Goal: Transaction & Acquisition: Purchase product/service

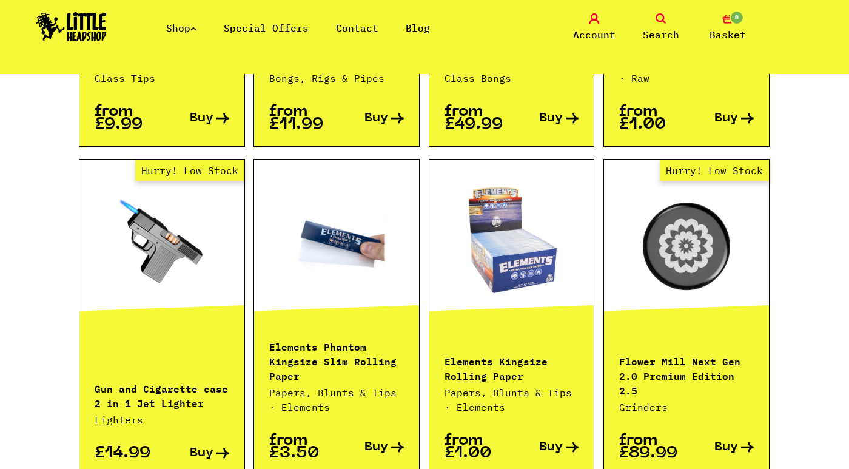
scroll to position [1109, 0]
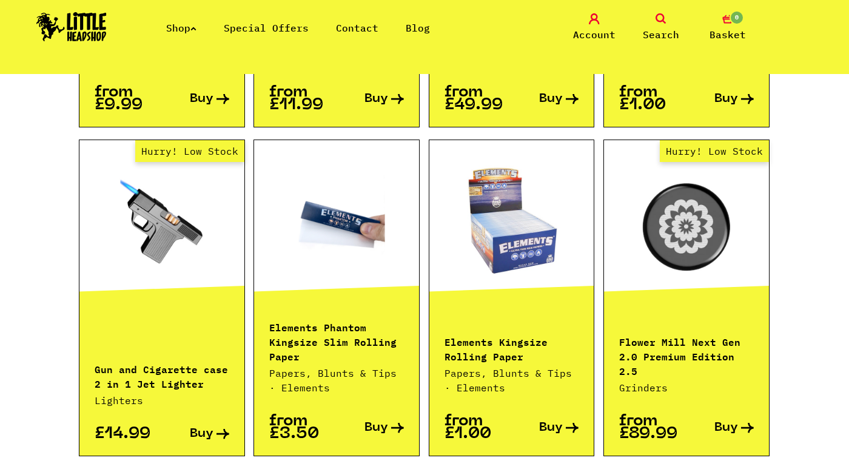
click at [529, 251] on link at bounding box center [511, 221] width 165 height 121
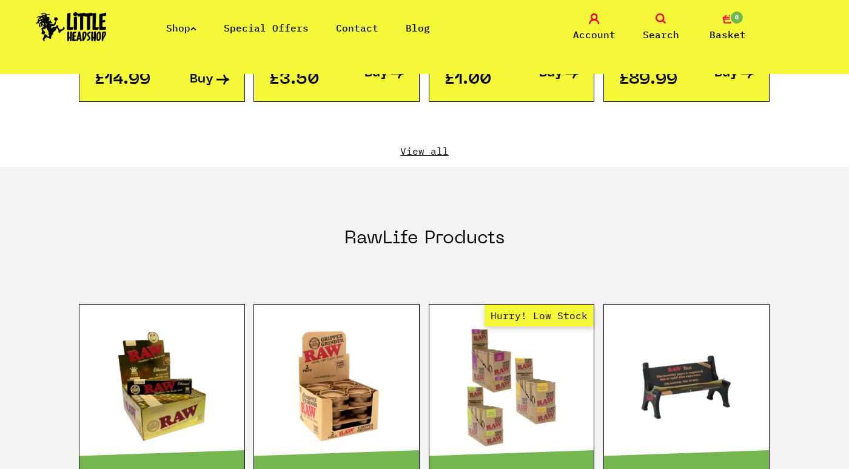
scroll to position [1466, 0]
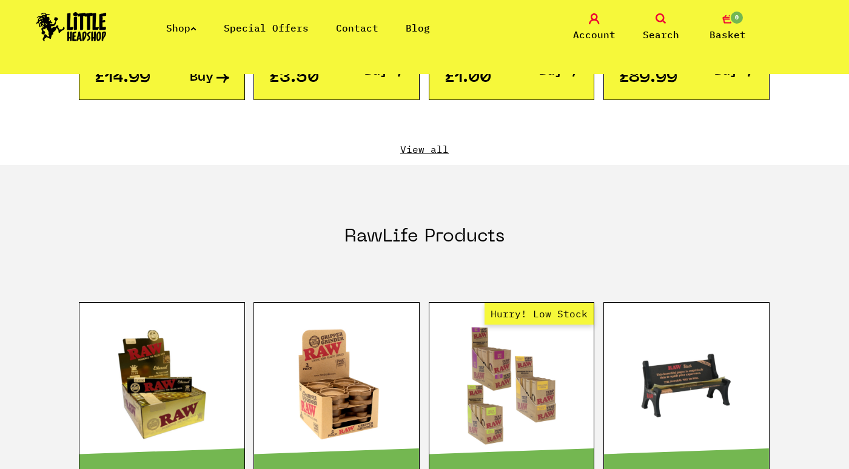
click at [419, 143] on link "View all" at bounding box center [425, 149] width 692 height 13
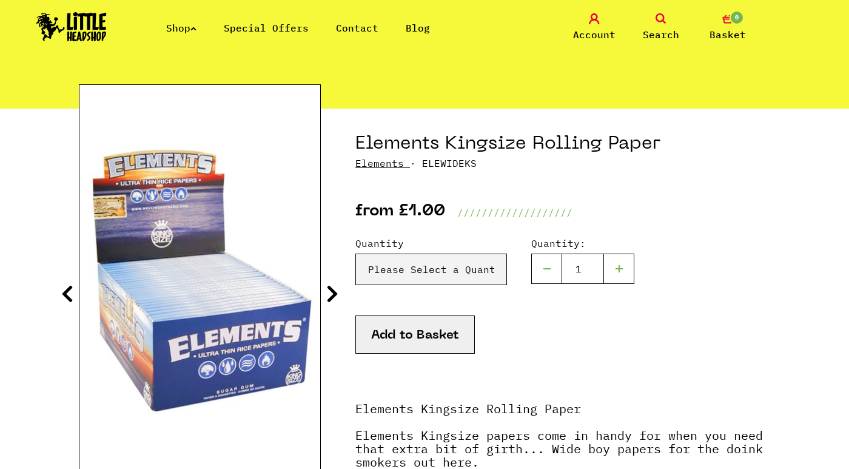
scroll to position [101, 0]
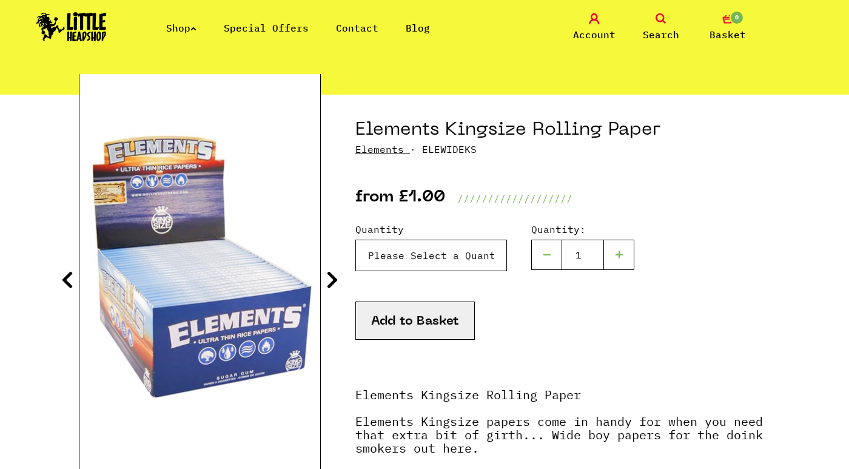
click at [485, 254] on select "Please Select a Quantity X 1 Pack - £1.00 X 6 Packs - £5.00 Box (50packs) - £29…" at bounding box center [431, 256] width 152 height 32
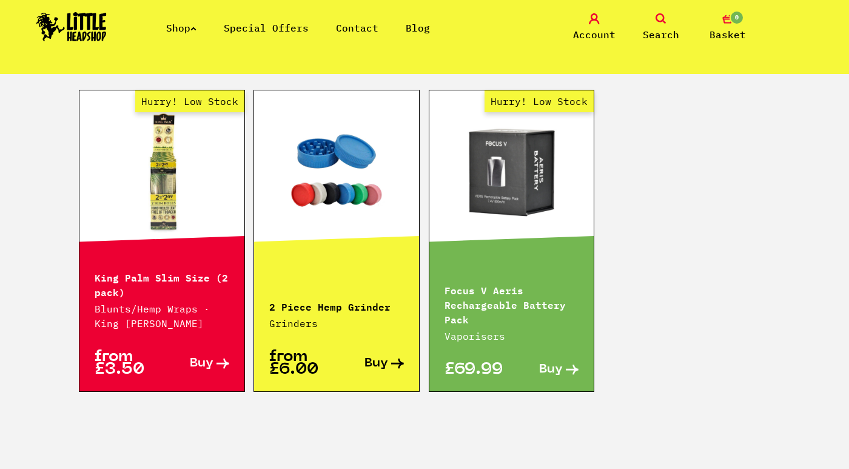
scroll to position [1040, 0]
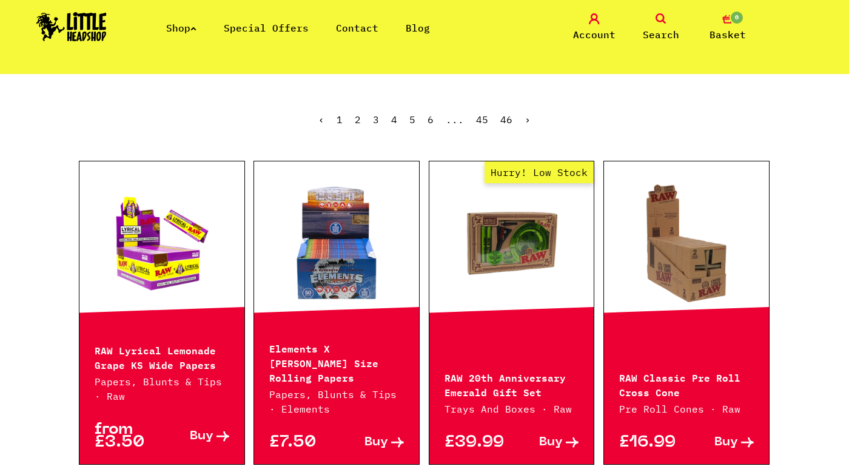
scroll to position [265, 0]
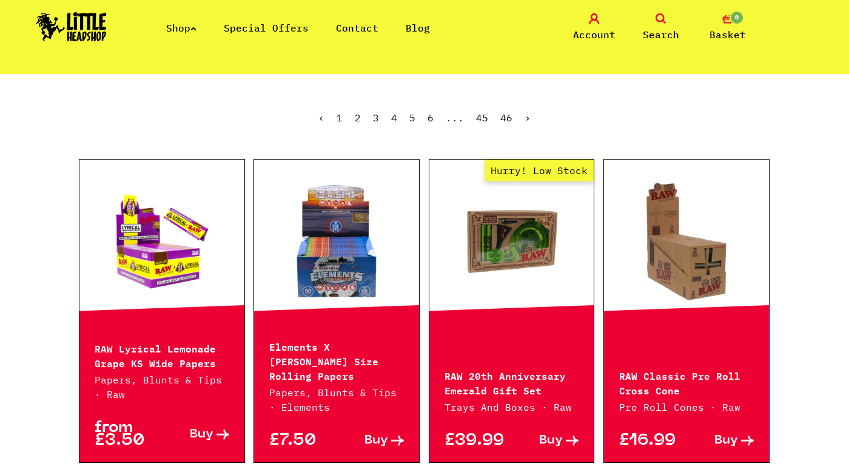
click at [345, 355] on p "Elements X Zushi King Size Rolling Papers" at bounding box center [336, 360] width 135 height 44
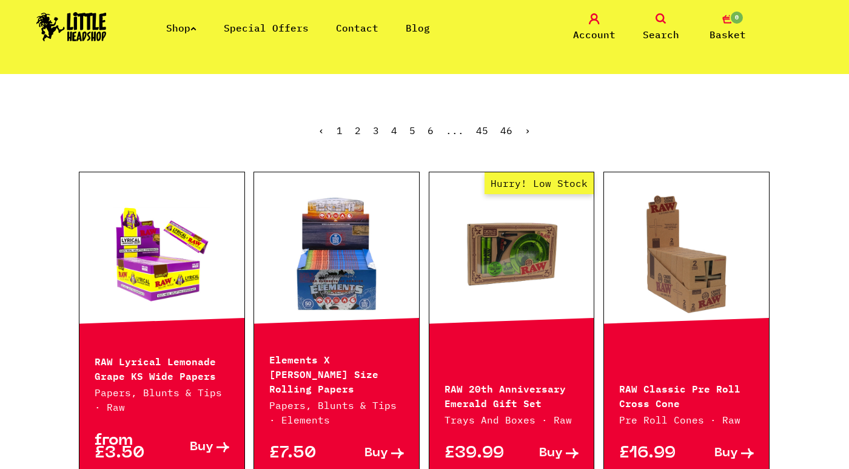
scroll to position [257, 0]
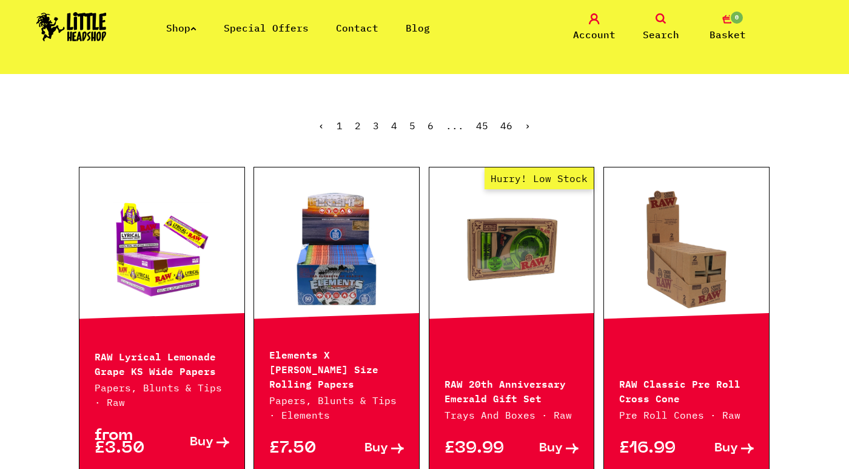
click at [329, 294] on link at bounding box center [336, 249] width 165 height 121
click at [357, 121] on link "2" at bounding box center [358, 125] width 6 height 12
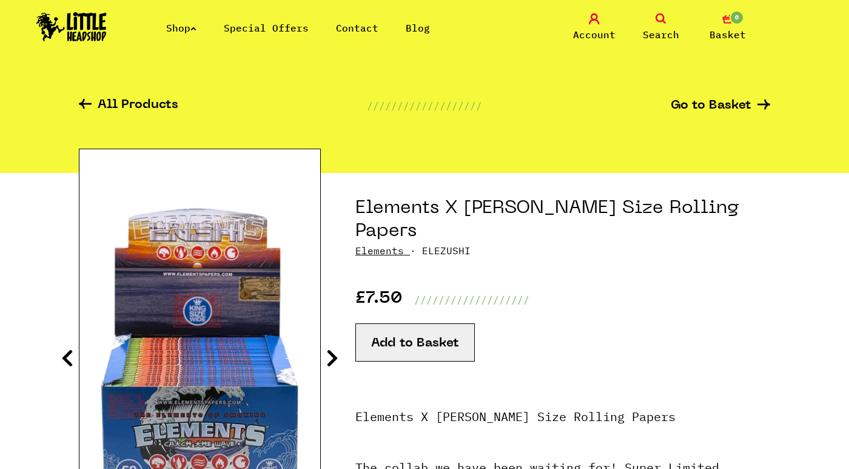
scroll to position [143, 0]
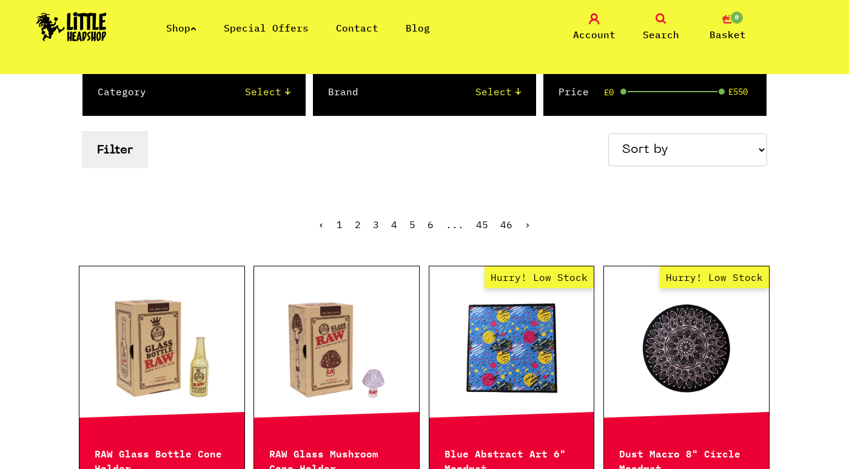
scroll to position [226, 0]
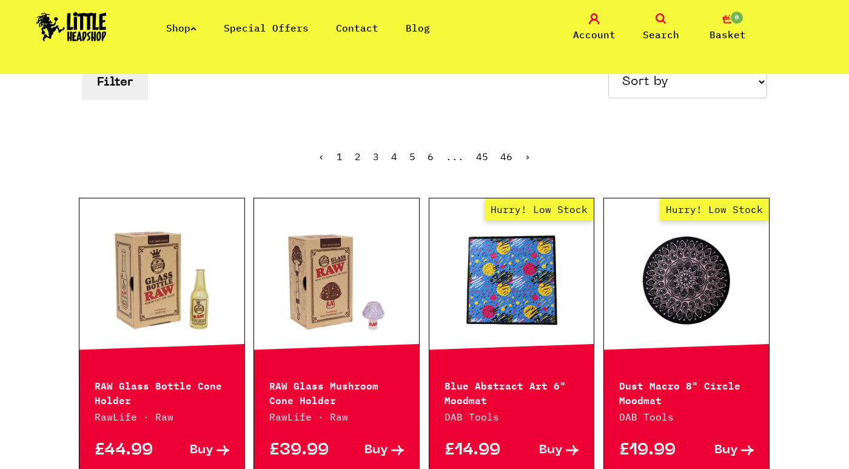
click at [340, 158] on link "1" at bounding box center [340, 156] width 6 height 12
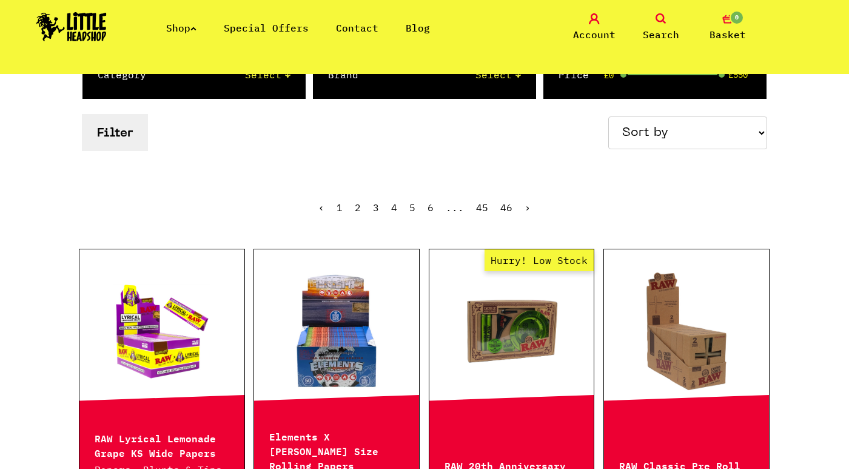
scroll to position [310, 0]
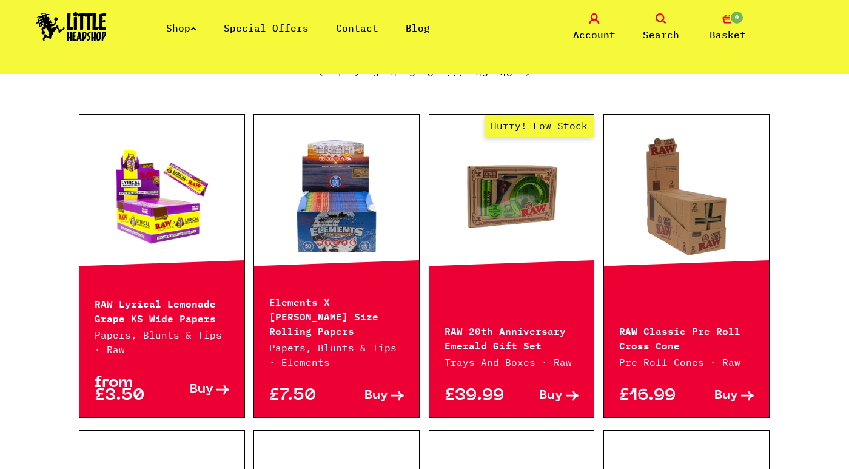
click at [507, 340] on p "RAW 20th Anniversary Emerald Gift Set" at bounding box center [512, 337] width 135 height 29
click at [495, 194] on link "Hurry! Low Stock" at bounding box center [511, 196] width 165 height 121
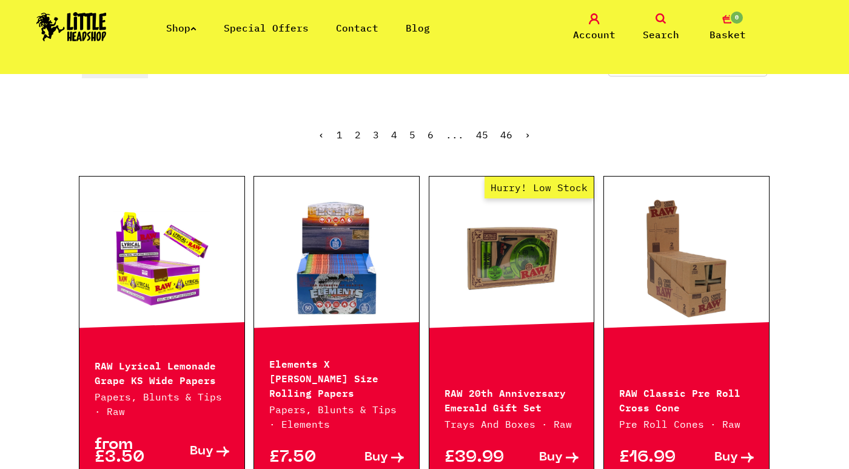
scroll to position [22, 0]
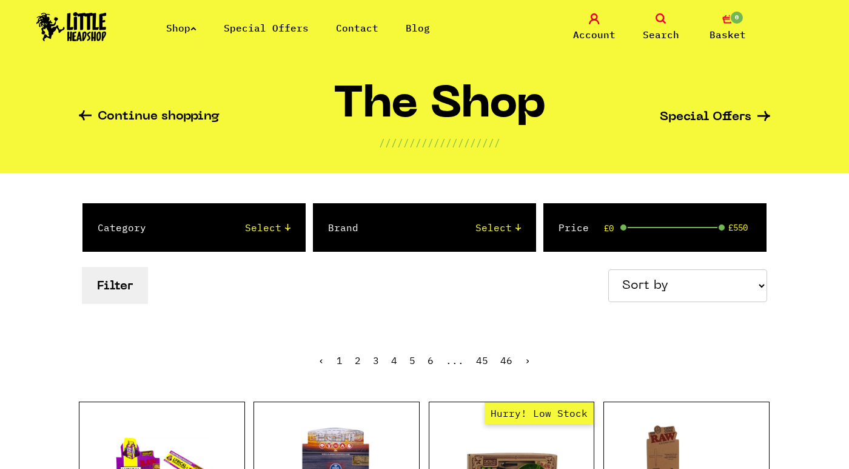
click at [358, 357] on link "2" at bounding box center [358, 360] width 6 height 12
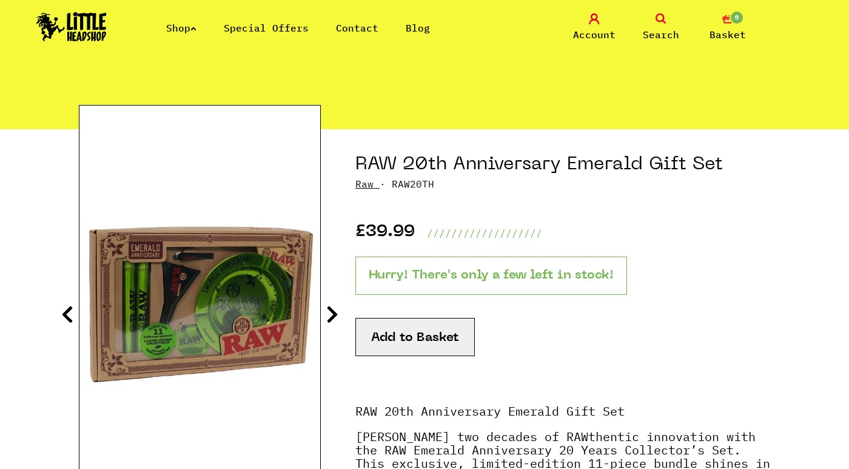
scroll to position [84, 0]
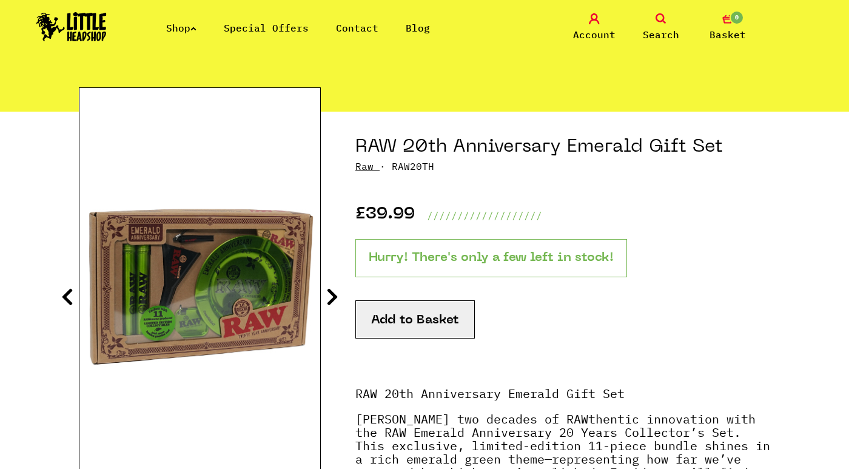
click at [332, 292] on icon at bounding box center [332, 296] width 12 height 19
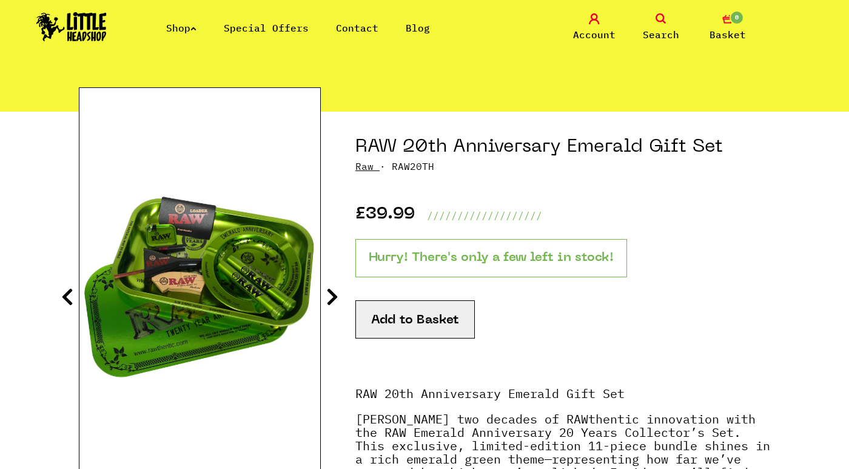
click at [332, 292] on icon at bounding box center [332, 296] width 12 height 19
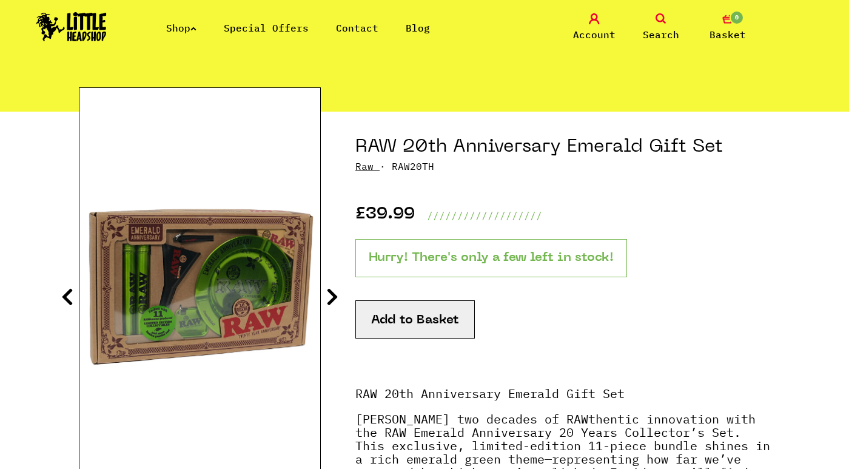
click at [332, 292] on icon at bounding box center [332, 296] width 12 height 19
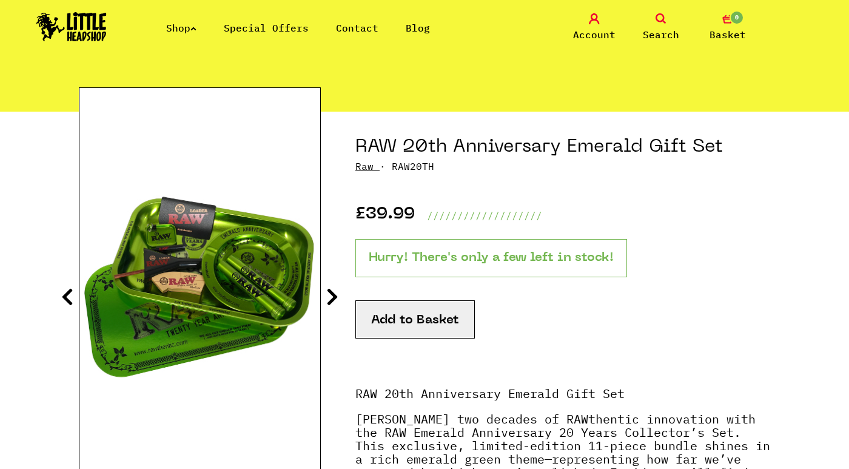
click at [332, 292] on icon at bounding box center [332, 296] width 12 height 19
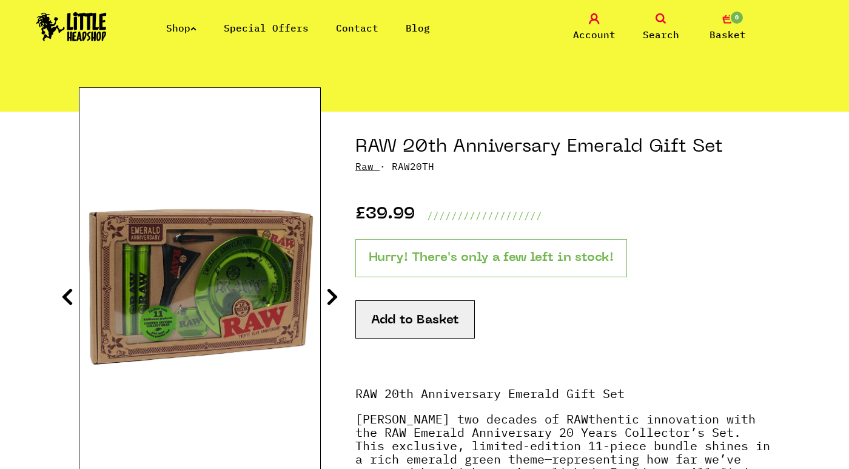
click at [332, 292] on icon at bounding box center [332, 296] width 12 height 19
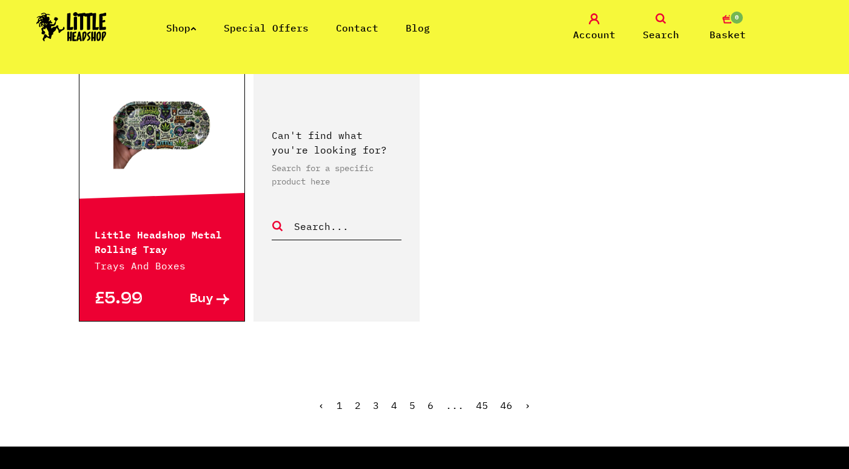
scroll to position [1871, 0]
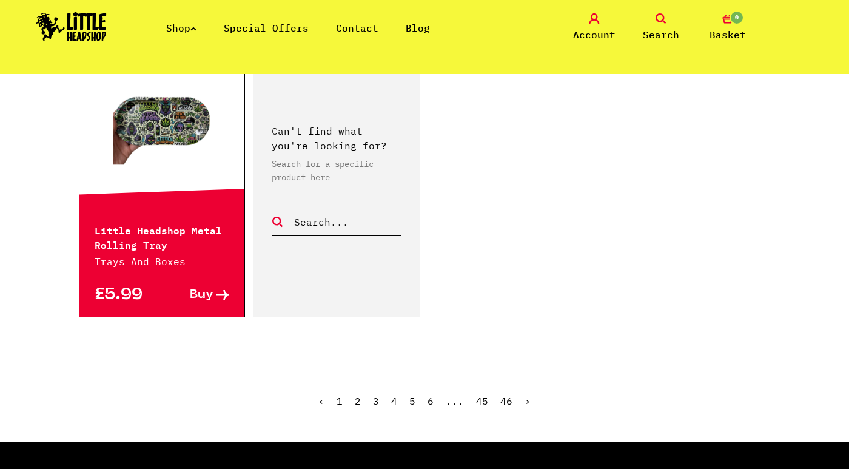
click at [359, 401] on span "2" at bounding box center [358, 401] width 6 height 12
click at [374, 399] on link "3" at bounding box center [376, 401] width 6 height 12
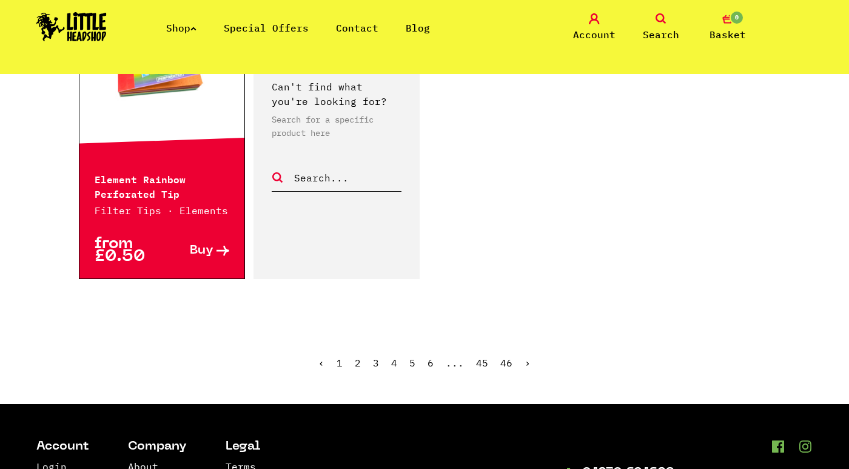
scroll to position [2064, 0]
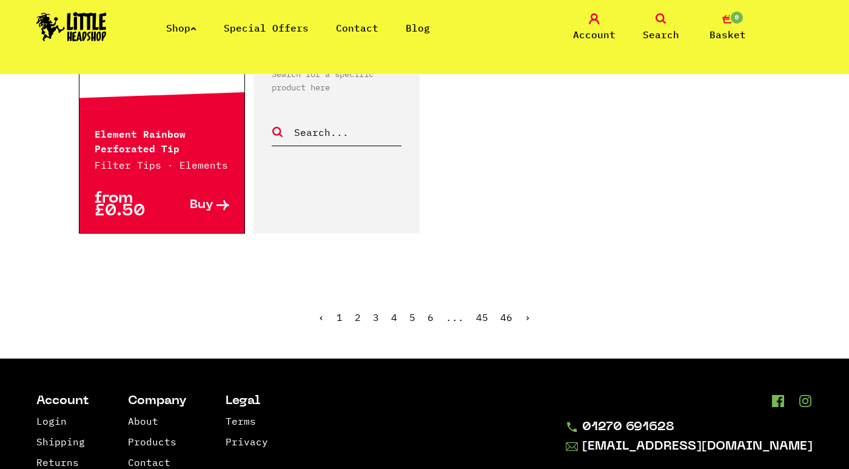
click at [393, 311] on link "4" at bounding box center [394, 317] width 6 height 12
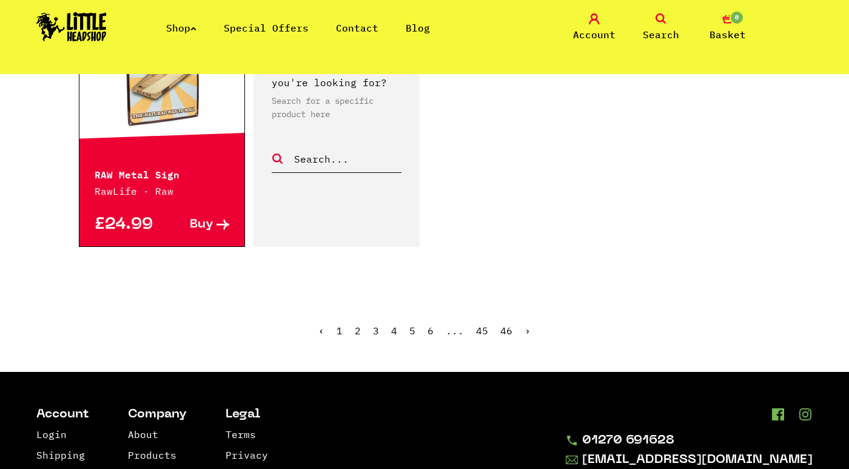
scroll to position [1941, 0]
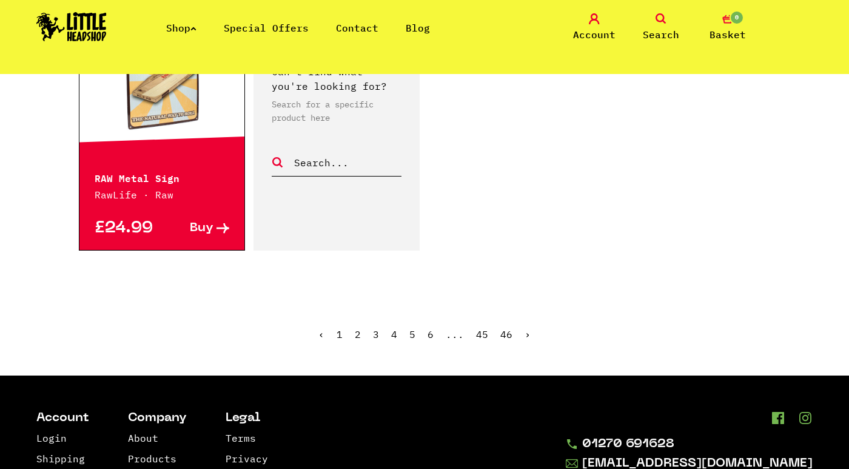
click at [343, 328] on link "1" at bounding box center [340, 334] width 6 height 12
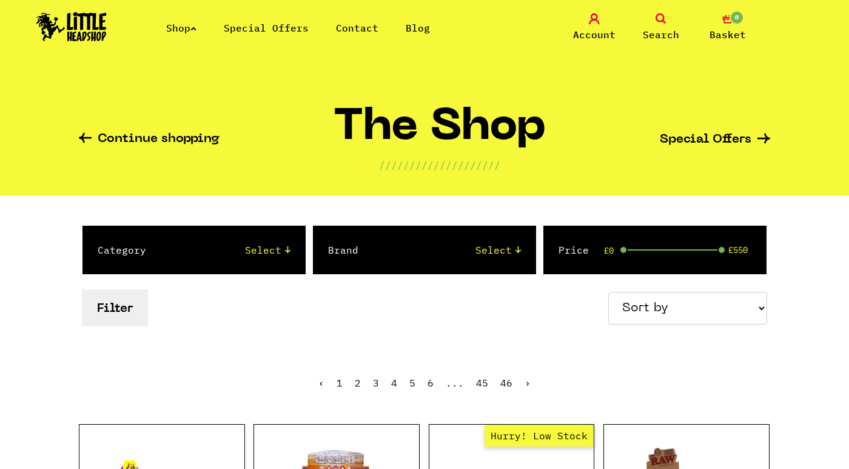
click at [668, 14] on link "Search" at bounding box center [661, 27] width 61 height 29
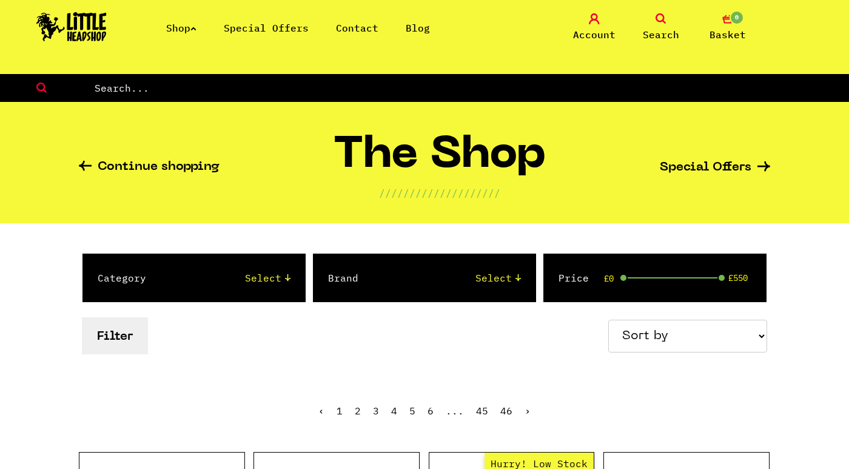
click at [385, 93] on input "text" at bounding box center [471, 88] width 756 height 16
type input "tips"
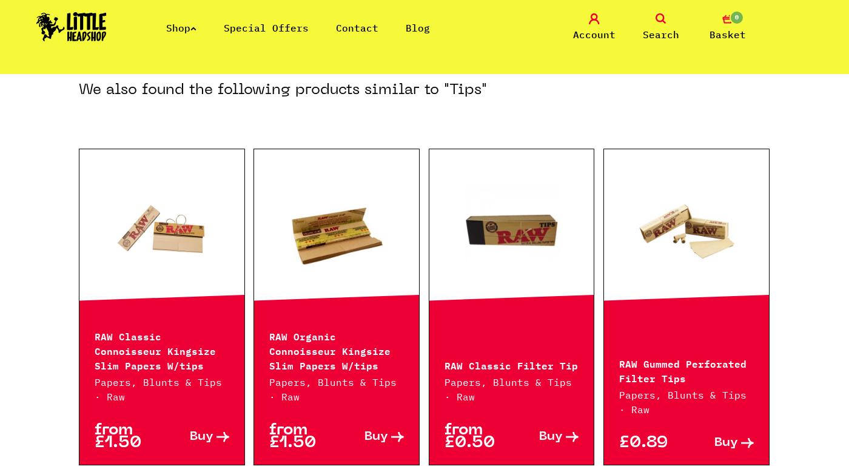
scroll to position [618, 0]
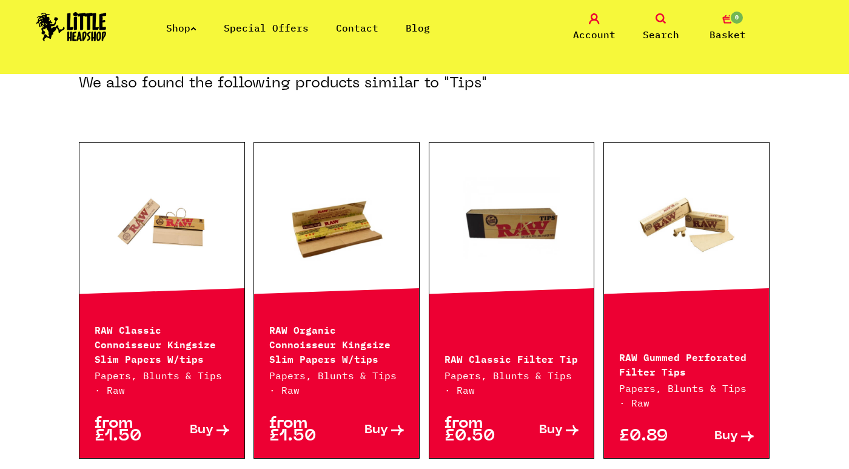
click at [503, 355] on p "RAW Classic Filter Tip" at bounding box center [512, 358] width 135 height 15
click at [506, 251] on link at bounding box center [511, 224] width 165 height 121
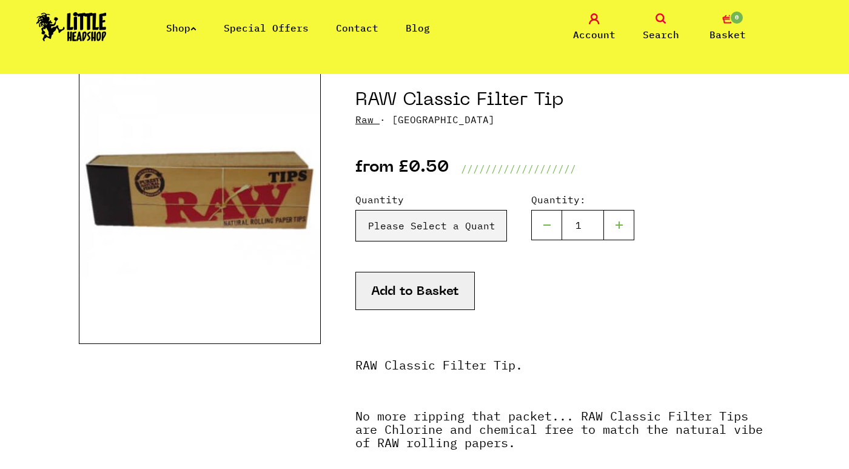
scroll to position [29, 0]
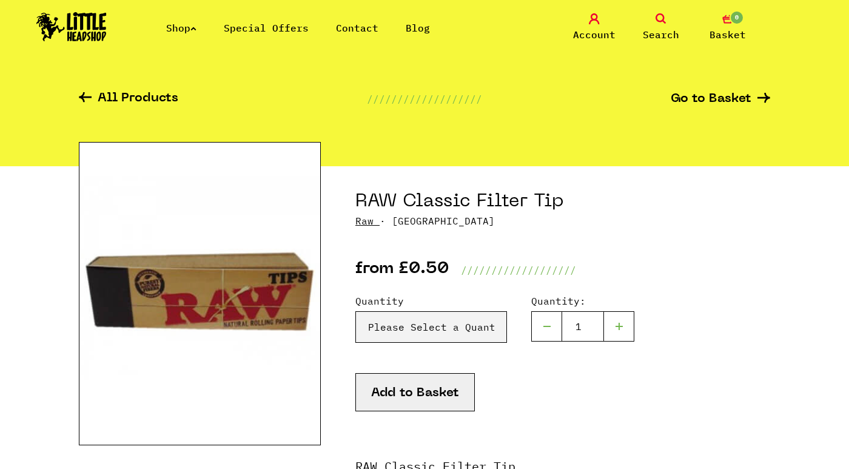
click at [617, 325] on div at bounding box center [619, 326] width 30 height 30
type input "1"
click at [470, 325] on select "Please Select a Quantity X 1 - £0.50 X 3 - £1.00 RAW Classic Filter Tip - X 50 …" at bounding box center [431, 327] width 152 height 32
select select "211"
click at [355, 311] on select "Please Select a Quantity X 1 - £0.50 X 3 - £1.00 RAW Classic Filter Tip - X 50 …" at bounding box center [431, 327] width 152 height 32
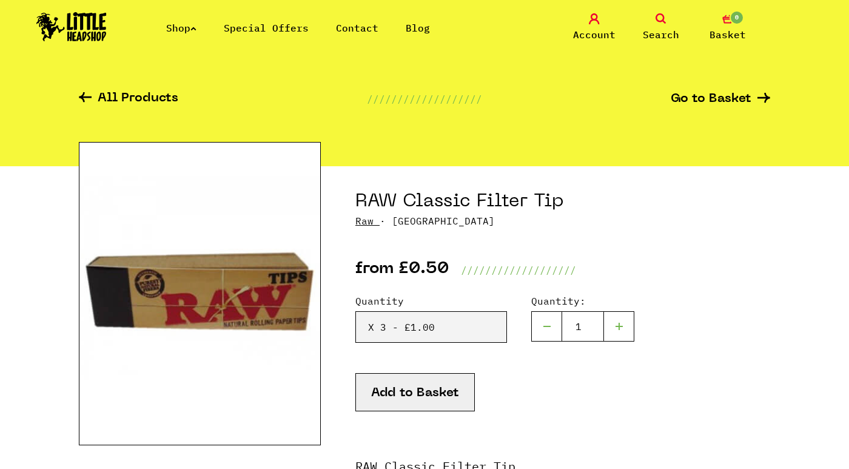
click at [455, 387] on button "Add to Basket" at bounding box center [414, 392] width 119 height 38
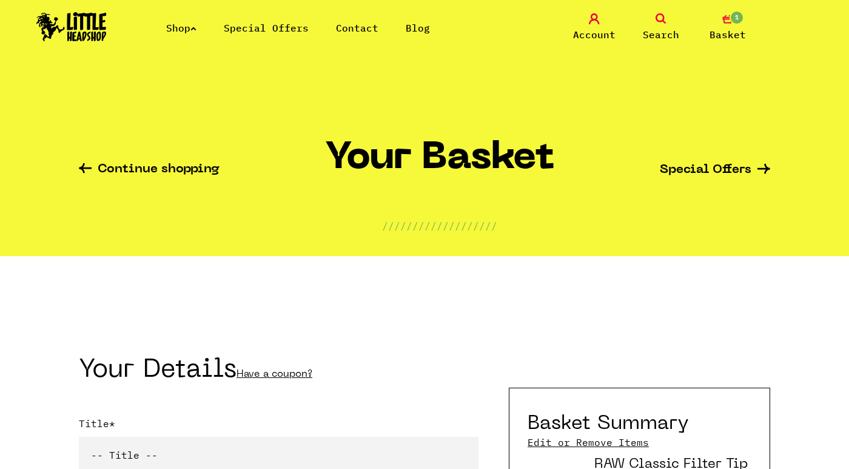
click at [189, 26] on link "Shop" at bounding box center [181, 28] width 30 height 12
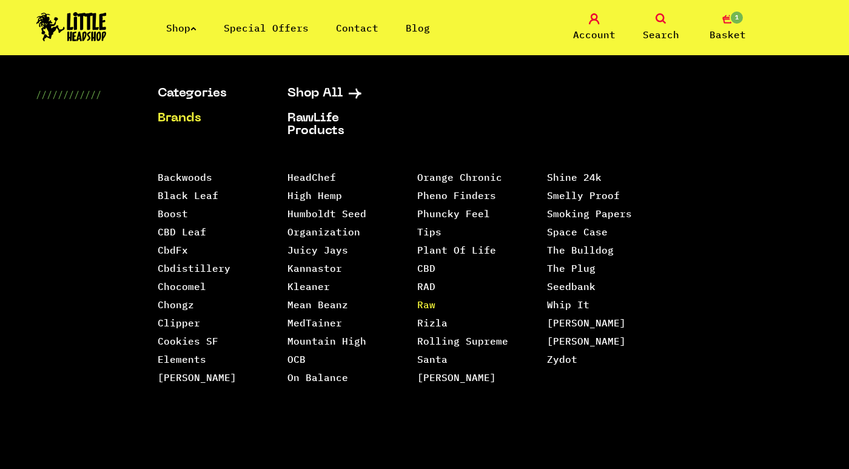
click at [429, 298] on link "Raw" at bounding box center [426, 304] width 18 height 12
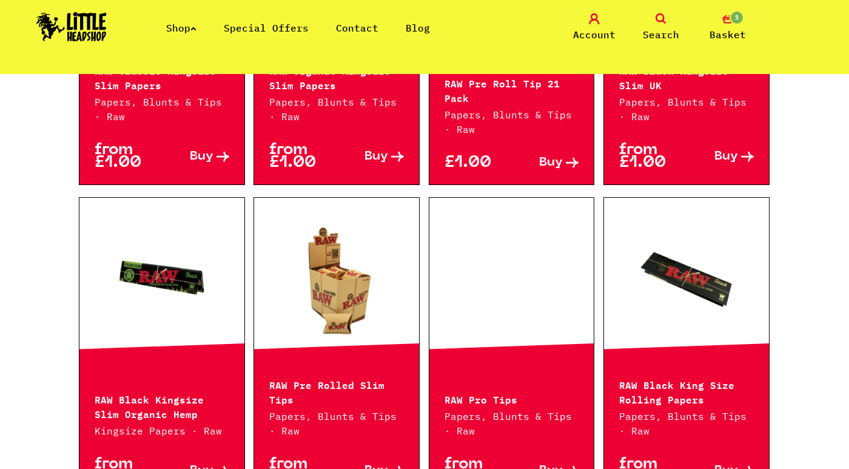
scroll to position [1182, 0]
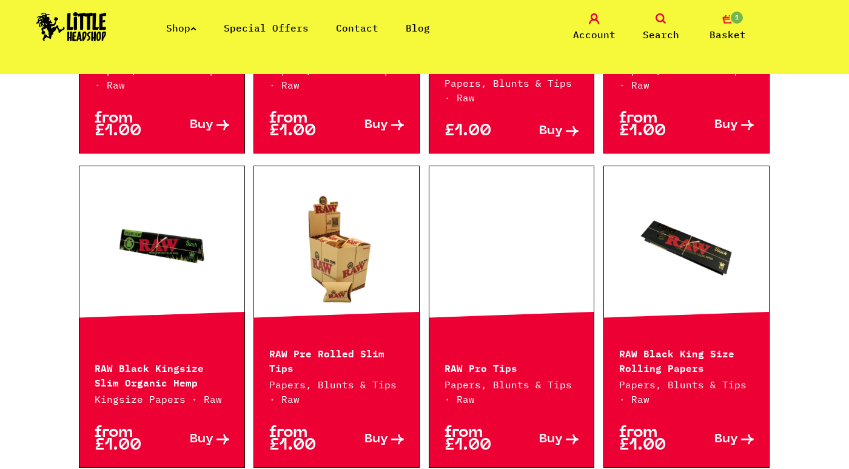
click at [215, 437] on link "Buy" at bounding box center [195, 438] width 67 height 25
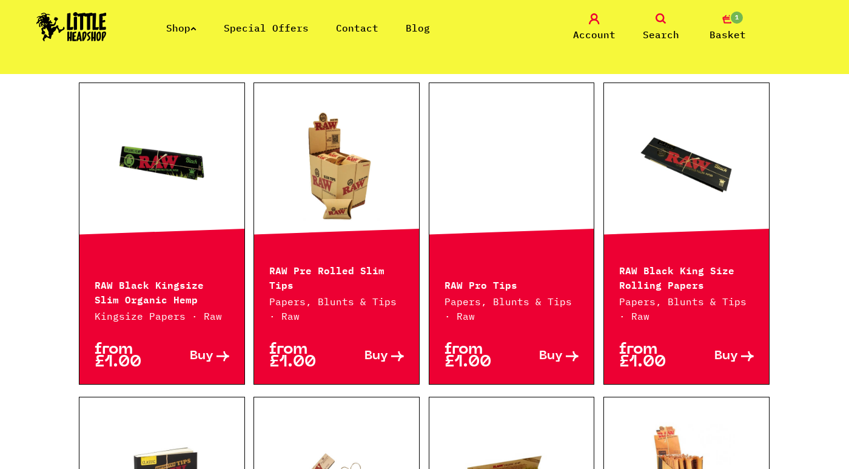
scroll to position [1281, 0]
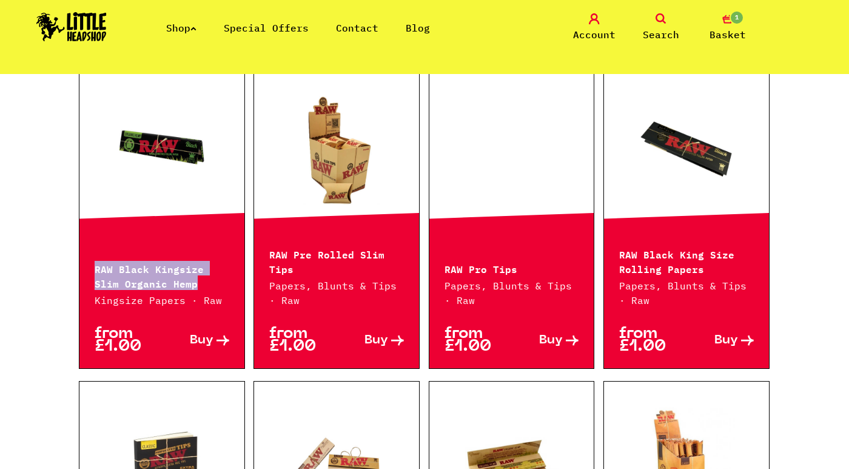
drag, startPoint x: 95, startPoint y: 266, endPoint x: 164, endPoint y: 283, distance: 71.2
click at [164, 283] on p "RAW Black Kingsize Slim Organic Hemp" at bounding box center [162, 275] width 135 height 29
copy p "RAW Black Kingsize Slim Organic Hemp"
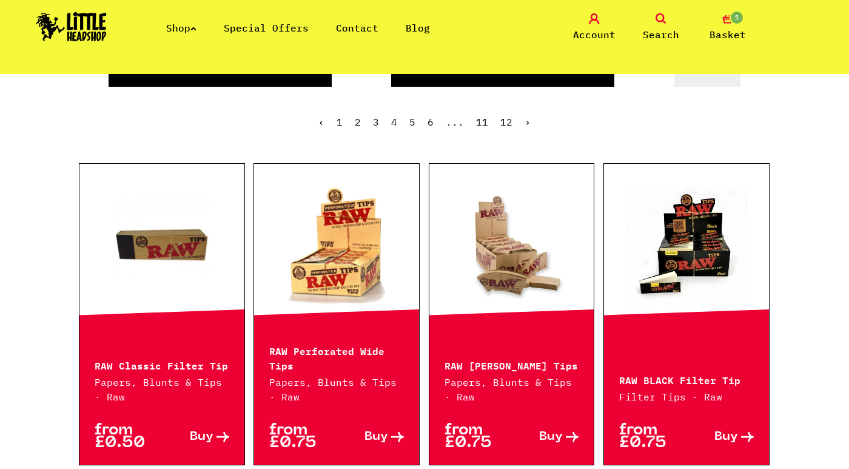
scroll to position [0, 0]
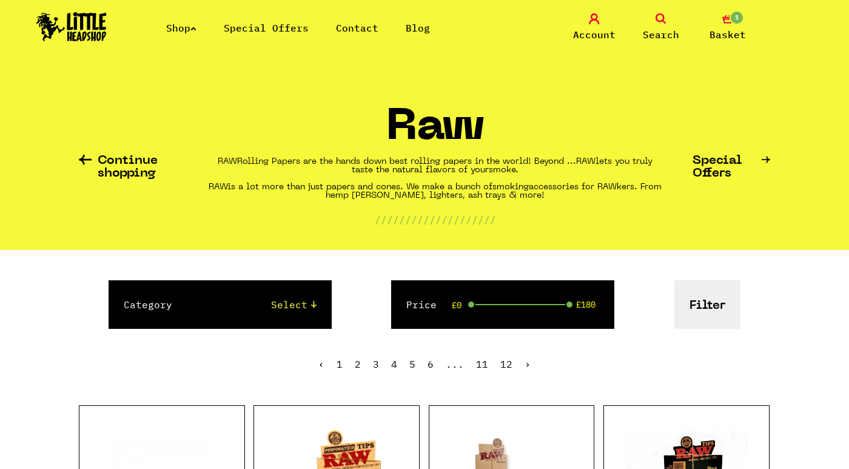
click at [197, 33] on link "Shop" at bounding box center [181, 28] width 30 height 12
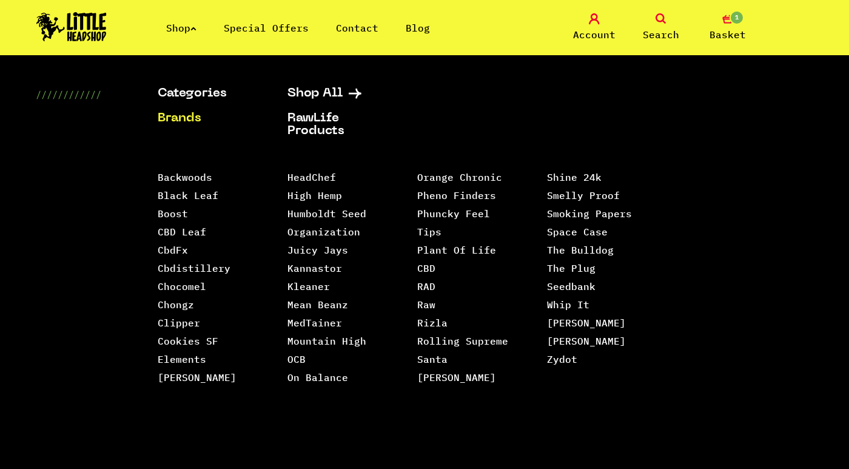
click at [183, 115] on link "Brands" at bounding box center [207, 118] width 99 height 13
click at [193, 359] on link "Elements" at bounding box center [182, 359] width 49 height 12
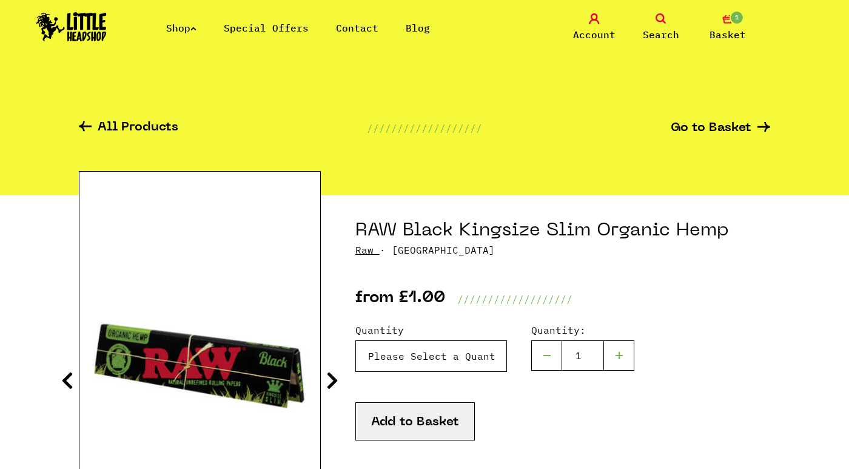
click at [398, 352] on select "Please Select a Quantity X 1 - £1.00 X 6 - £5.00 X 50 (Full Box) - £34.99" at bounding box center [431, 356] width 152 height 32
select select "924"
click at [355, 340] on select "Please Select a Quantity X 1 - £1.00 X 6 - £5.00 X 50 (Full Box) - £34.99" at bounding box center [431, 356] width 152 height 32
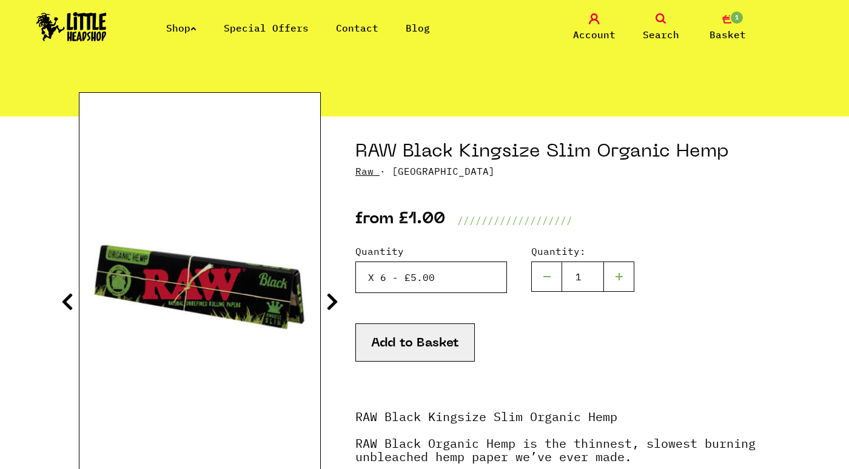
scroll to position [72, 0]
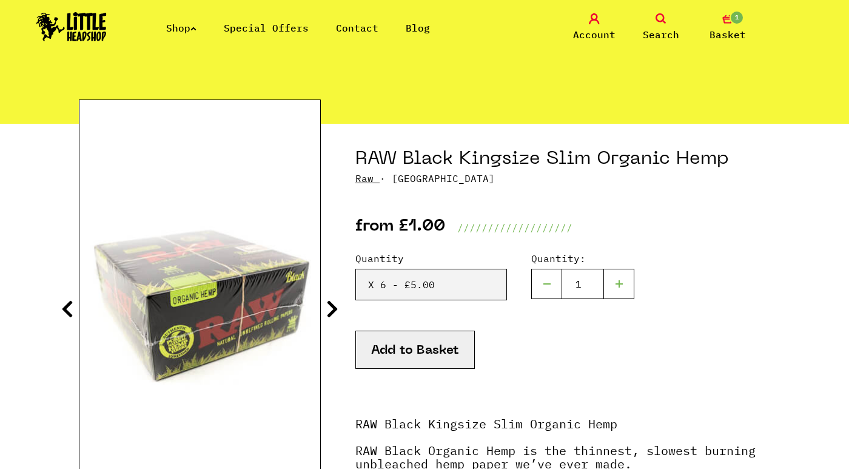
click at [459, 360] on button "Add to Basket" at bounding box center [414, 350] width 119 height 38
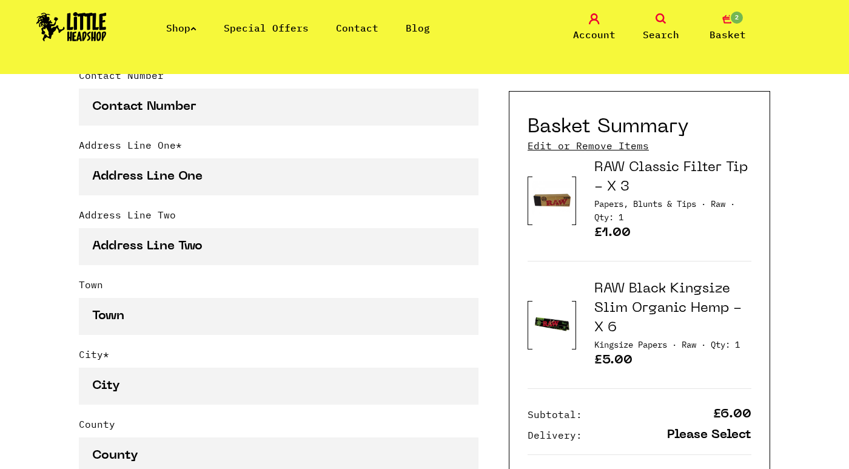
scroll to position [559, 0]
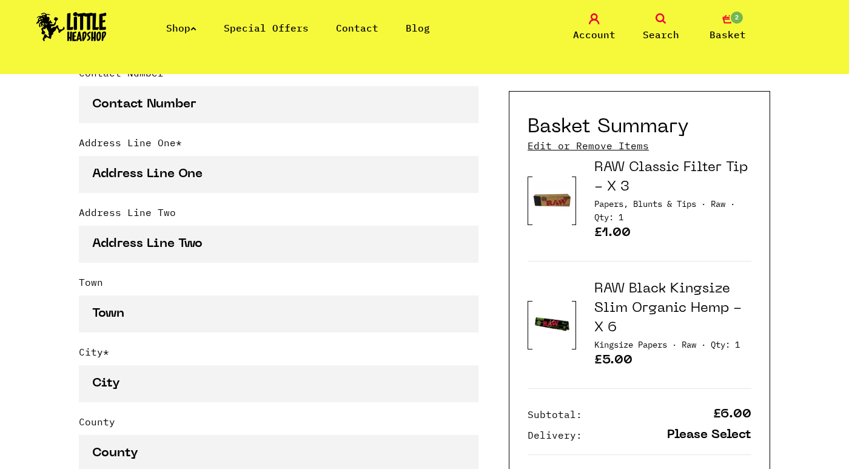
click at [685, 436] on p "Please Select" at bounding box center [709, 435] width 84 height 13
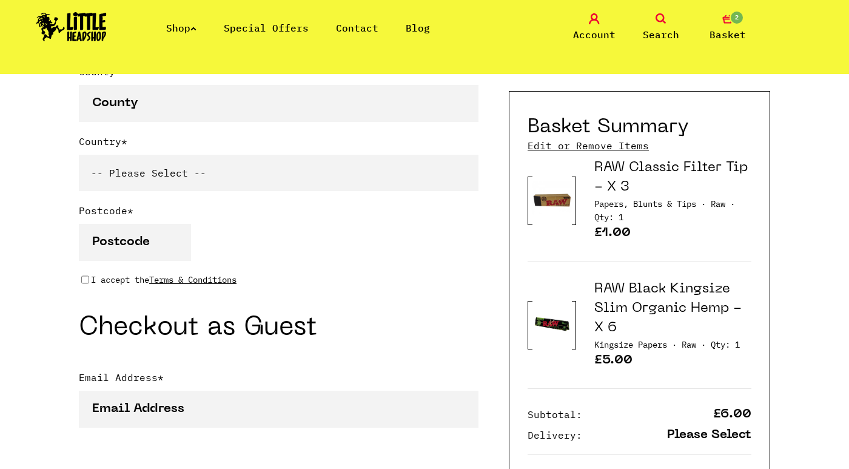
scroll to position [937, 0]
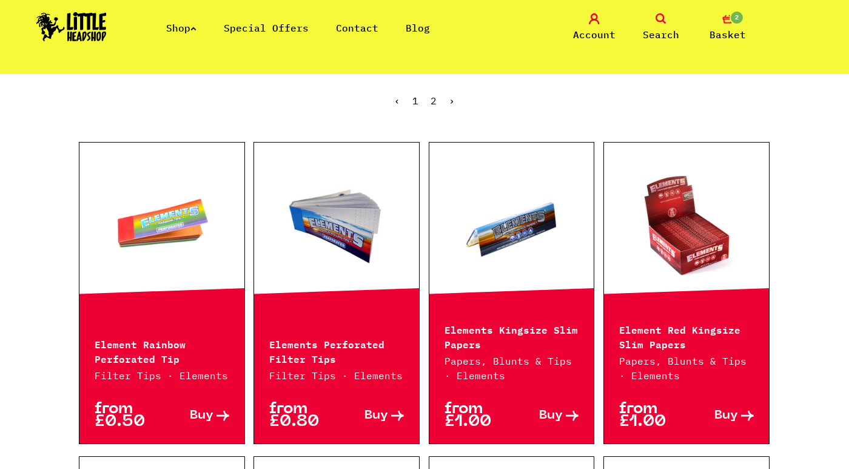
scroll to position [398, 0]
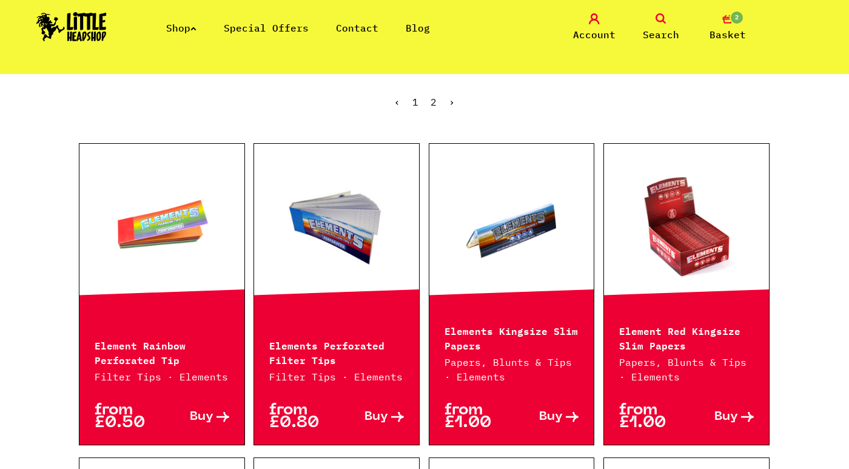
click at [486, 340] on p "Elements Kingsize Slim Papers" at bounding box center [512, 337] width 135 height 29
click at [566, 412] on icon at bounding box center [572, 417] width 13 height 10
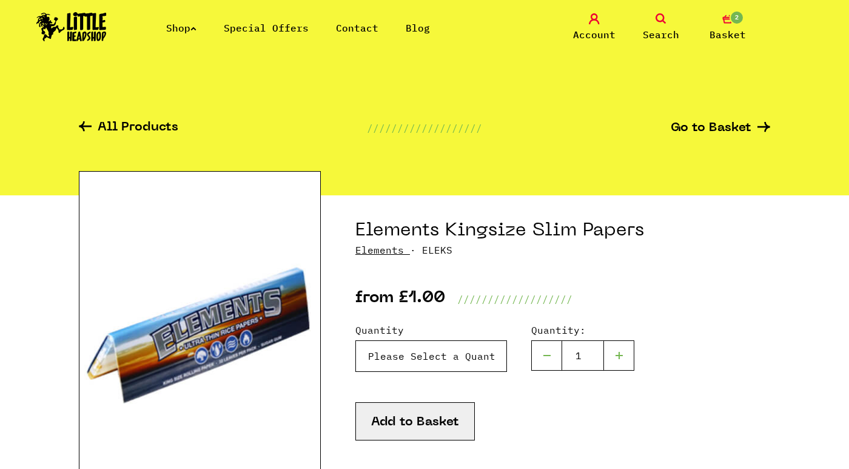
click at [469, 360] on select "Please Select a Quantity X 1 - £1.00 X 7 - £5.00 X 50 (Full Box) - £19.99" at bounding box center [431, 356] width 152 height 32
select select "104"
click at [355, 340] on select "Please Select a Quantity X 1 - £1.00 X 7 - £5.00 X 50 (Full Box) - £19.99" at bounding box center [431, 356] width 152 height 32
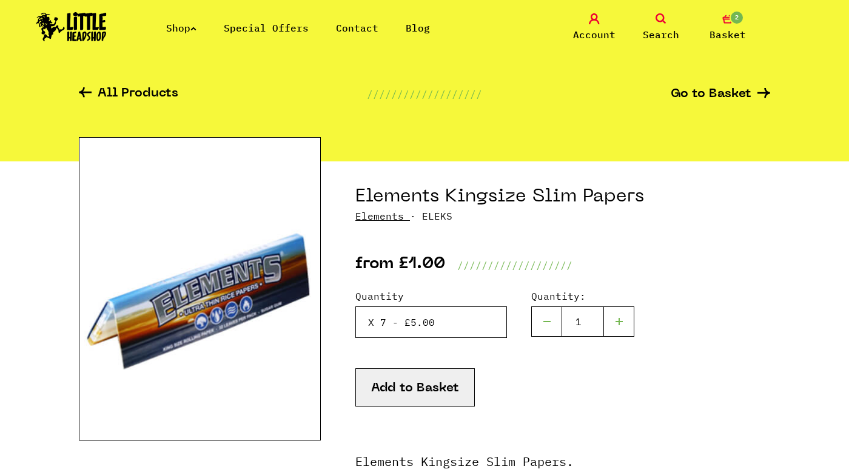
scroll to position [110, 0]
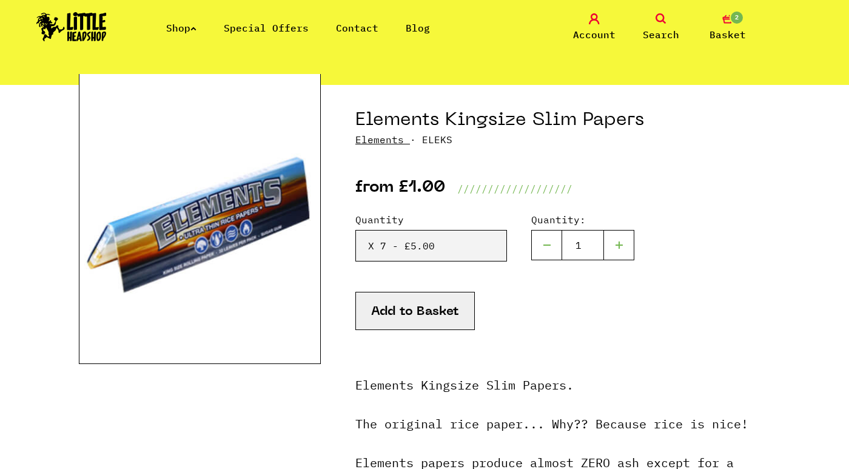
click at [431, 308] on button "Add to Basket" at bounding box center [414, 311] width 119 height 38
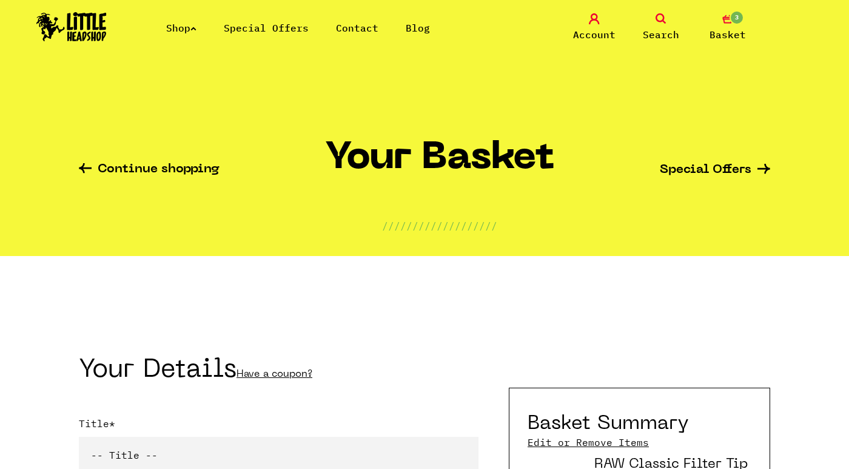
click at [727, 21] on icon "3" at bounding box center [727, 18] width 11 height 11
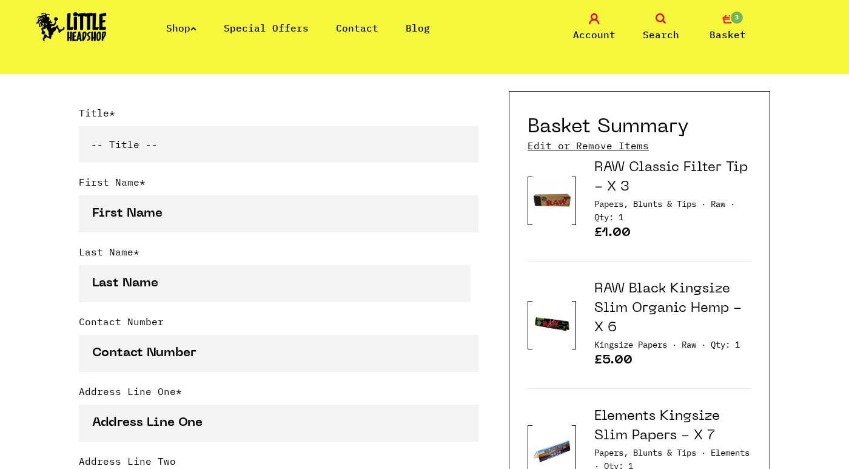
scroll to position [315, 0]
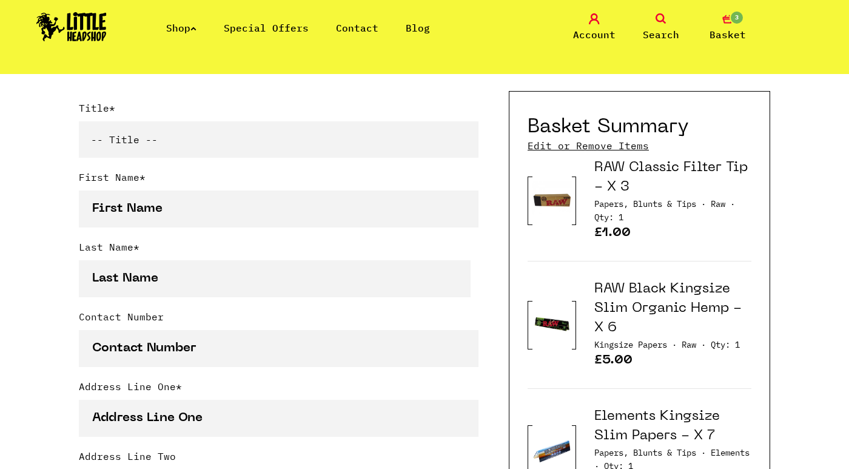
click at [557, 318] on img at bounding box center [552, 324] width 39 height 49
click at [641, 299] on h3 "RAW Black Kingsize Slim Organic Hemp - X 6" at bounding box center [672, 309] width 157 height 58
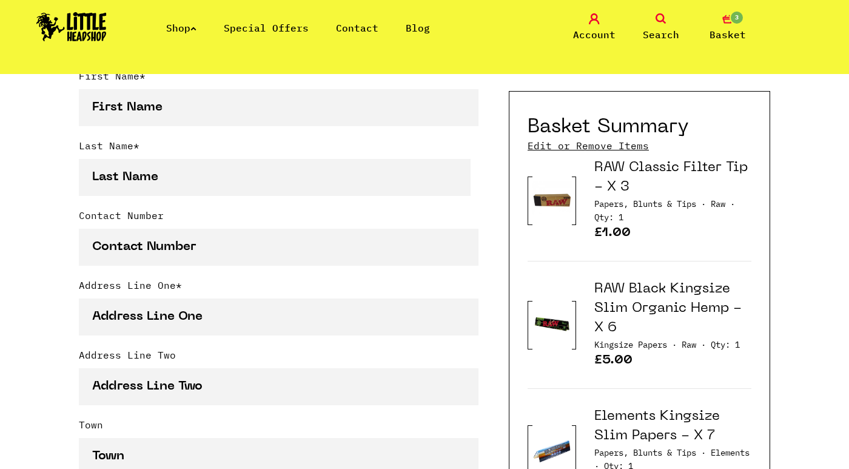
scroll to position [440, 0]
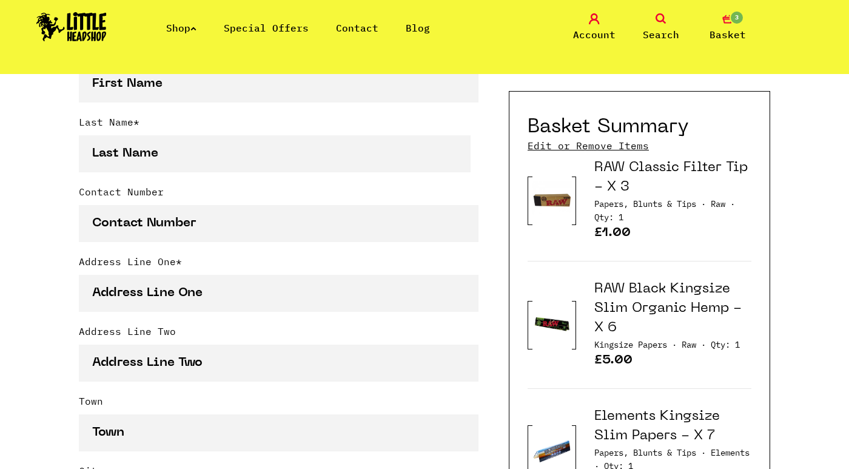
click at [607, 143] on link "Edit or Remove Items" at bounding box center [588, 145] width 121 height 13
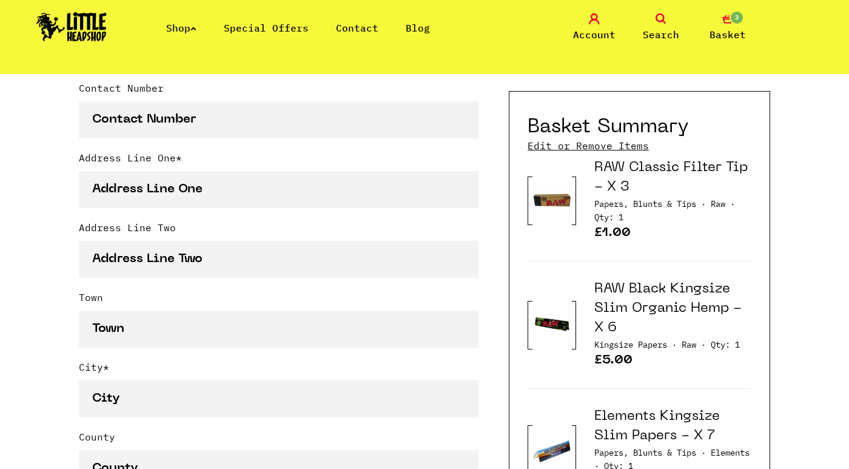
scroll to position [547, 0]
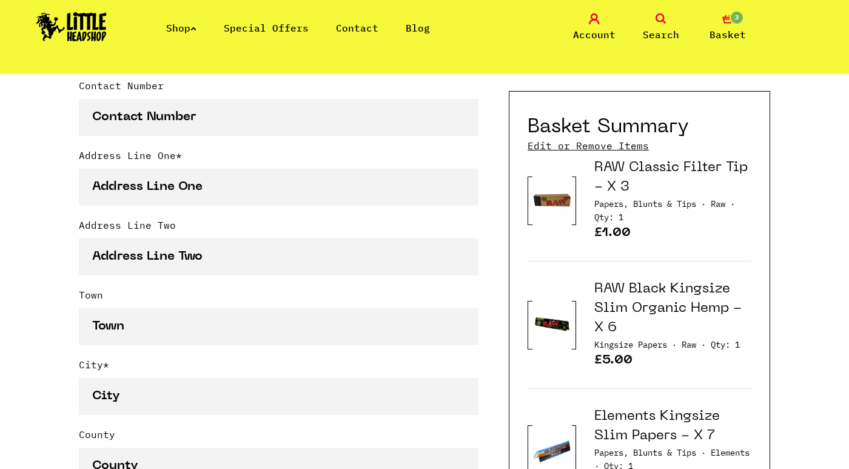
click at [581, 140] on link "Edit or Remove Items" at bounding box center [588, 145] width 121 height 13
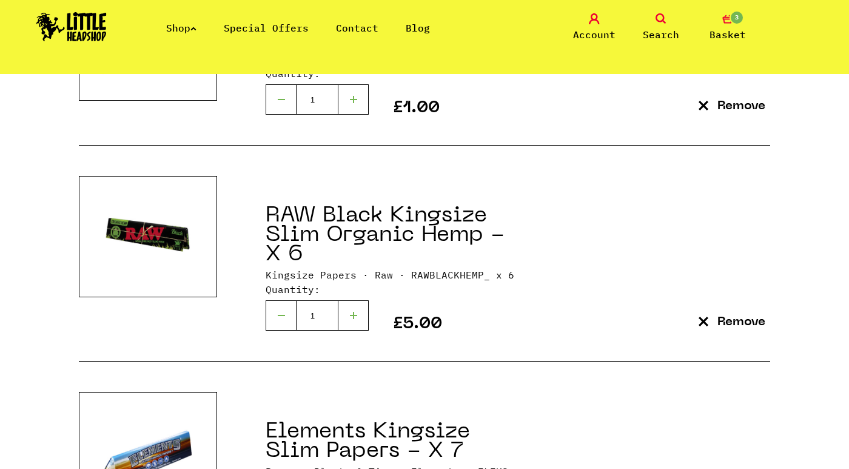
scroll to position [356, 0]
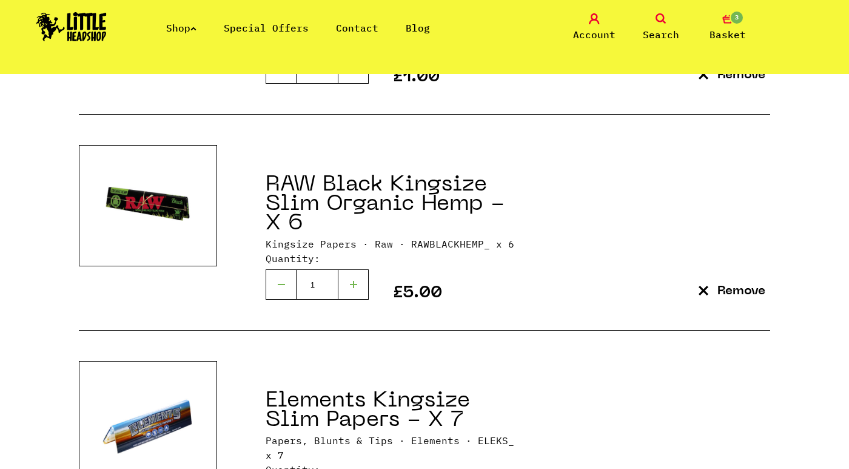
click at [711, 285] on button "Remove" at bounding box center [732, 291] width 76 height 16
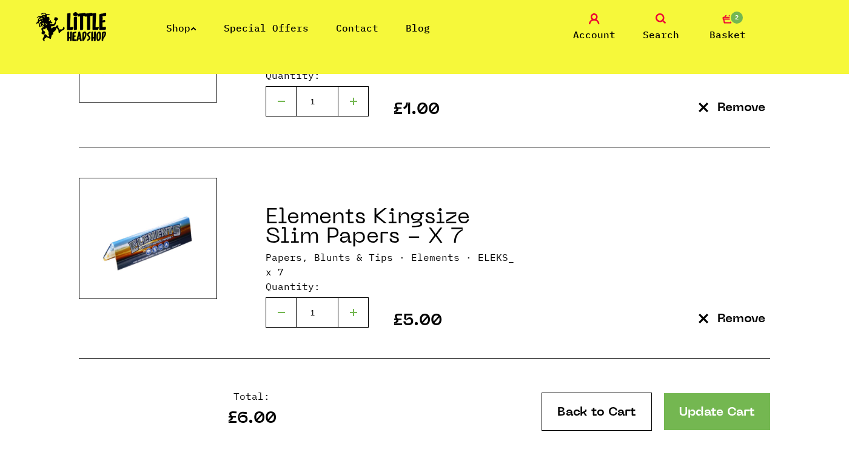
scroll to position [334, 0]
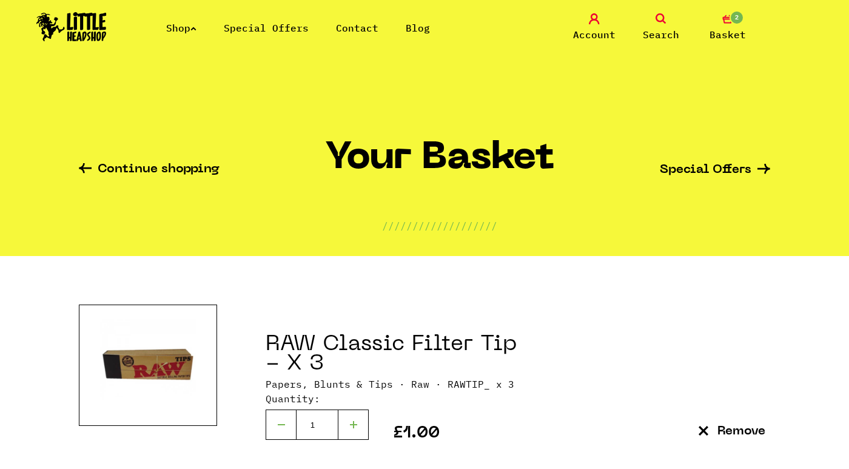
scroll to position [356, 0]
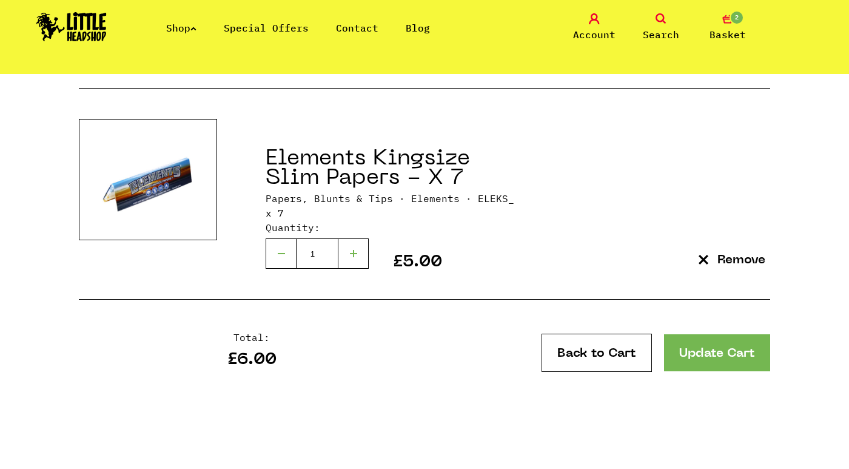
scroll to position [413, 0]
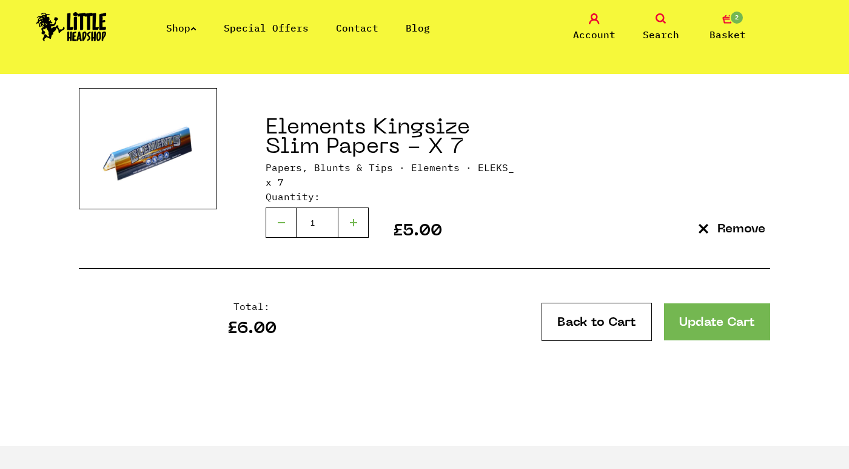
click at [707, 328] on link "Update Cart" at bounding box center [717, 321] width 106 height 37
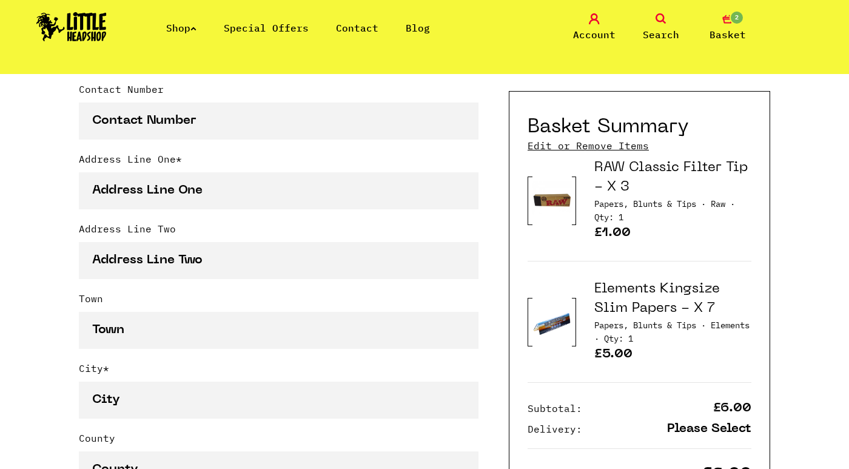
scroll to position [258, 0]
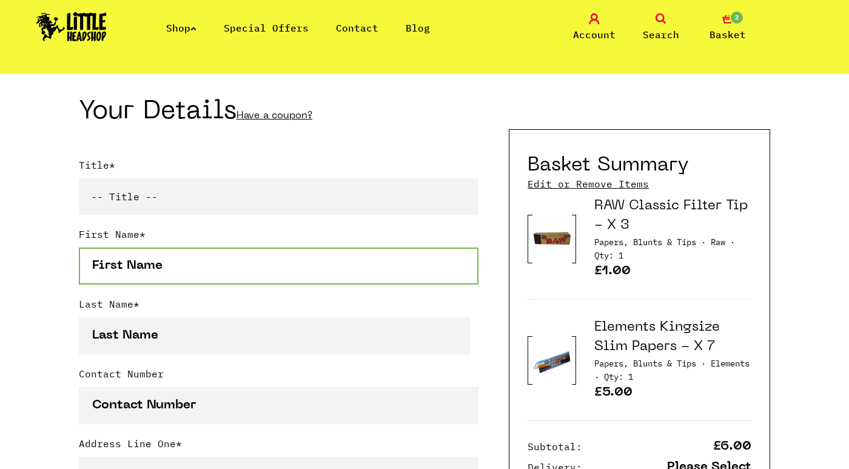
click at [365, 277] on input "First Name *" at bounding box center [279, 265] width 400 height 37
type input "[PERSON_NAME]"
type input "07847266683"
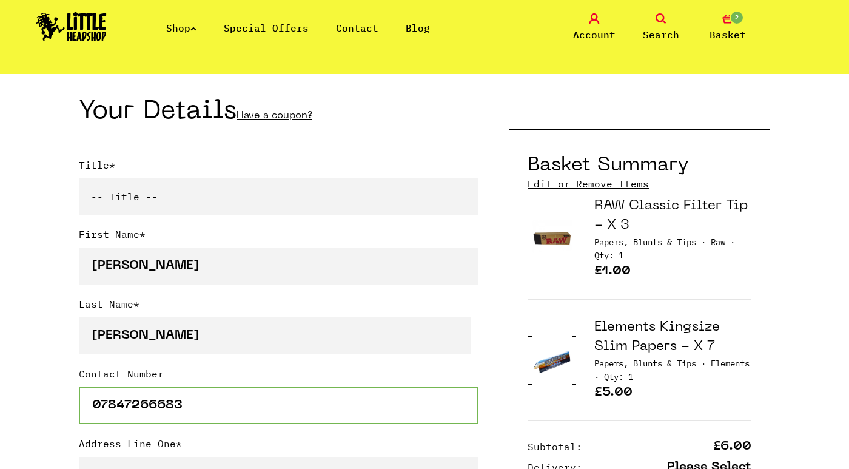
type input "[STREET_ADDRESS]"
type input "Rodley"
type input "[GEOGRAPHIC_DATA]"
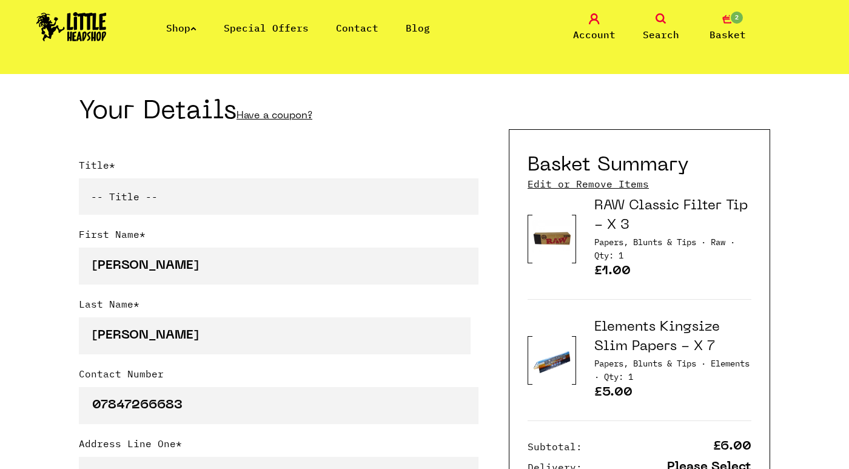
type input "Leeds"
type input "West Yorkshire"
select select "826"
type input "LS13 1NL"
type input "Adamcrockett@hotmail.co.uk"
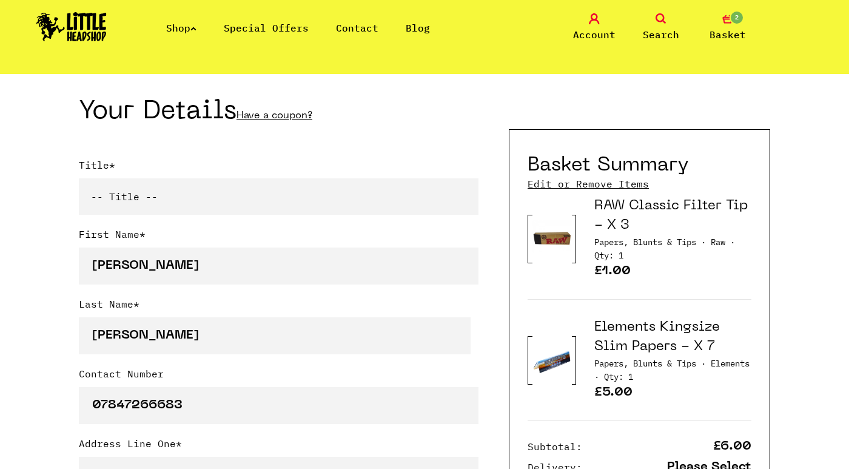
type input "Adamcrockett@hotmail.co.uk"
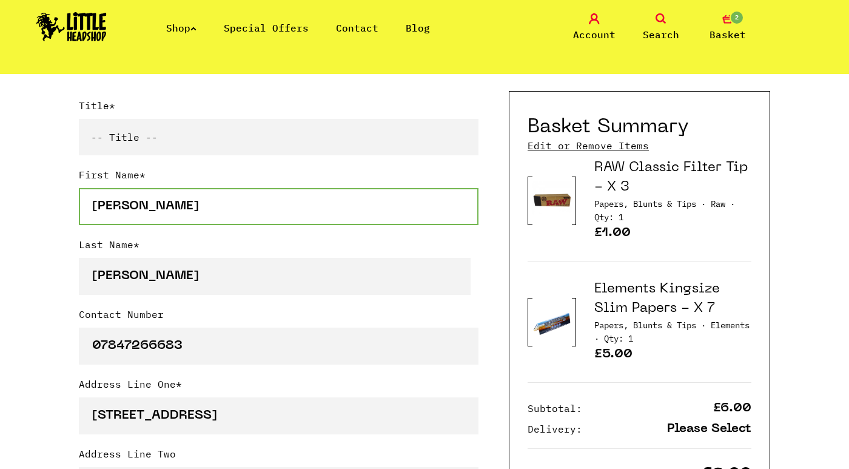
scroll to position [328, 0]
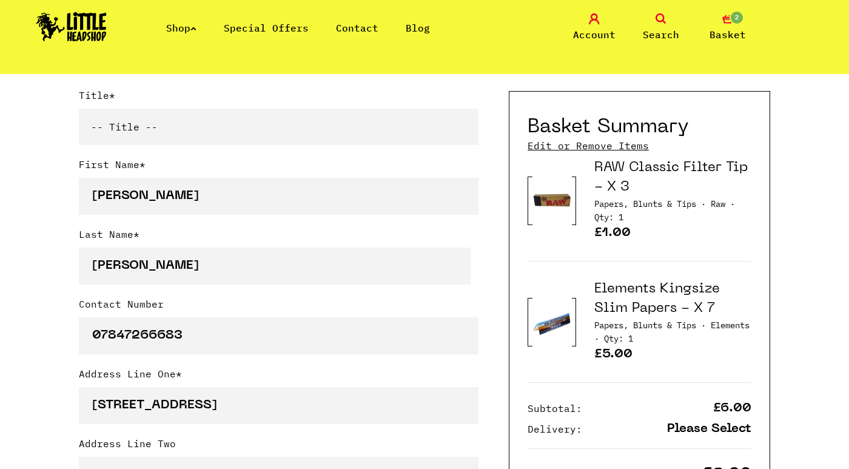
click at [222, 133] on select "-- Title -- Mr Mrs Ms Miss Dr Prof" at bounding box center [279, 127] width 400 height 36
select select "mr"
click at [79, 109] on select "-- Title -- Mr Mrs Ms Miss Dr Prof" at bounding box center [279, 127] width 400 height 36
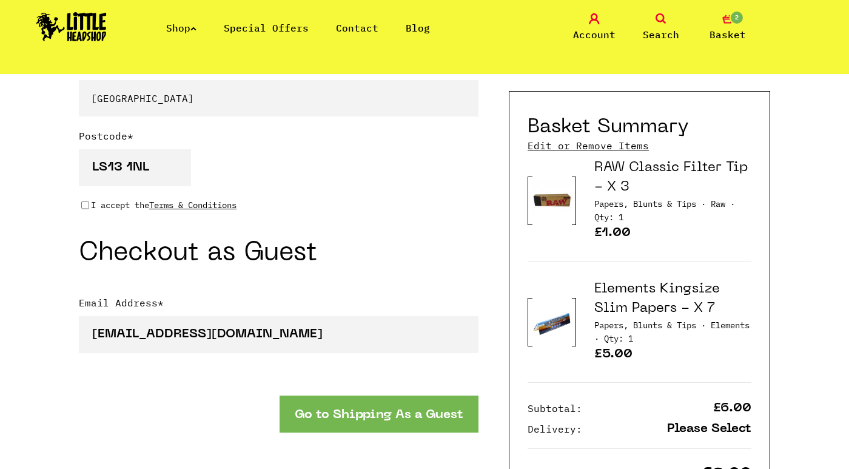
scroll to position [865, 0]
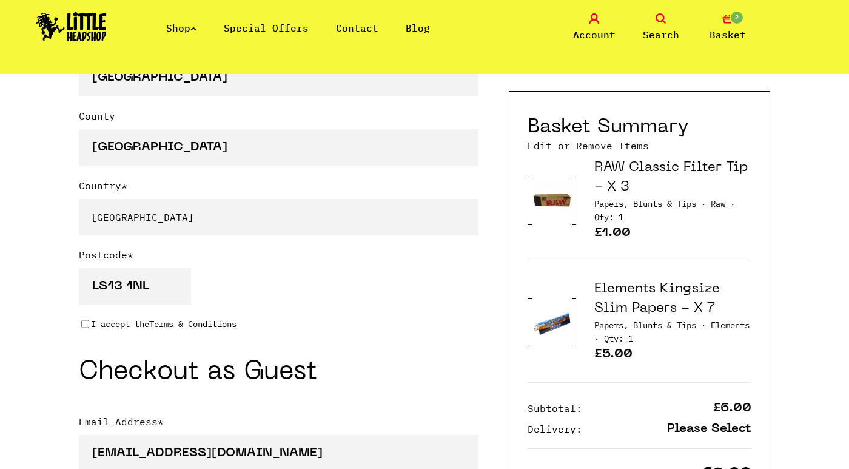
click at [87, 325] on input "I accept the Terms & Conditions" at bounding box center [85, 324] width 8 height 10
checkbox input "true"
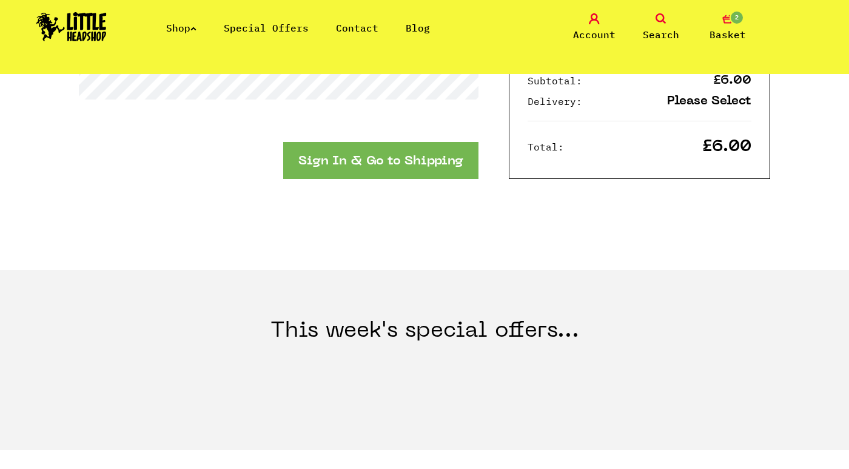
scroll to position [1570, 0]
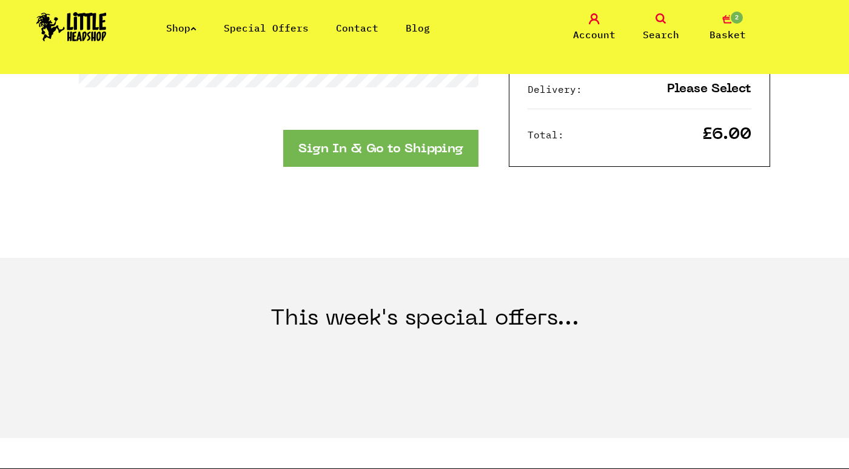
click at [415, 153] on button "Sign In & Go to Shipping" at bounding box center [380, 148] width 195 height 37
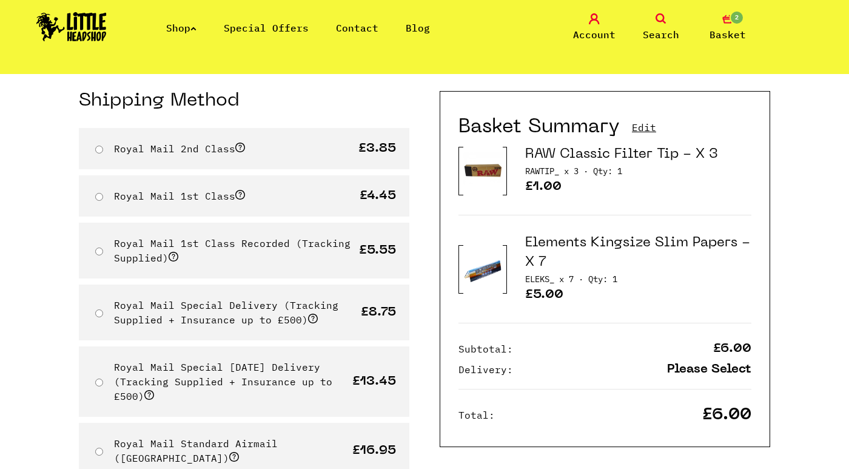
scroll to position [97, 0]
click at [99, 150] on input "Royal Mail 2nd Class" at bounding box center [99, 151] width 8 height 8
radio input "true"
click at [99, 150] on input "Royal Mail 2nd Class" at bounding box center [99, 151] width 8 height 8
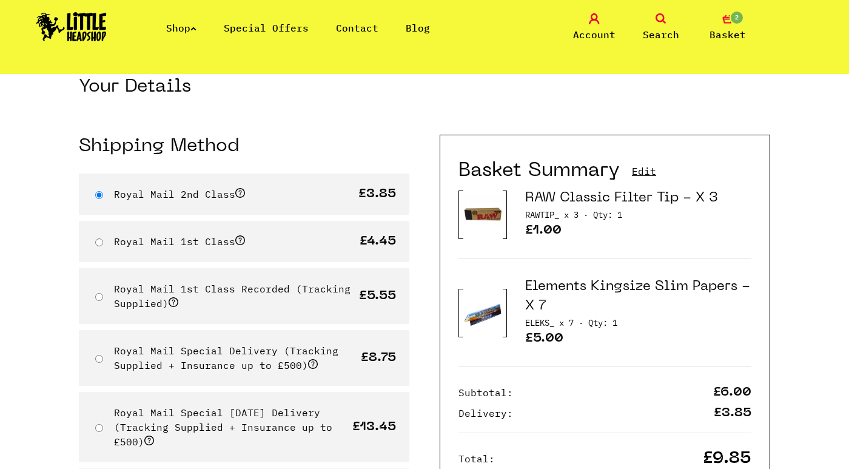
scroll to position [0, 0]
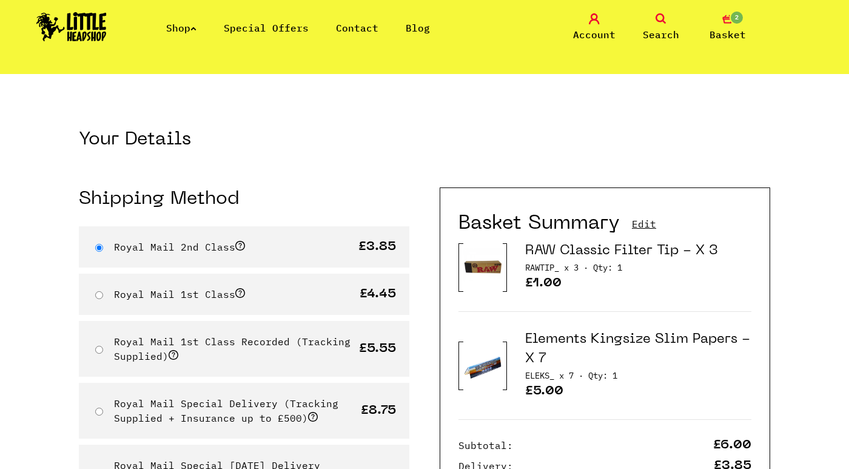
click at [96, 28] on img at bounding box center [71, 26] width 70 height 29
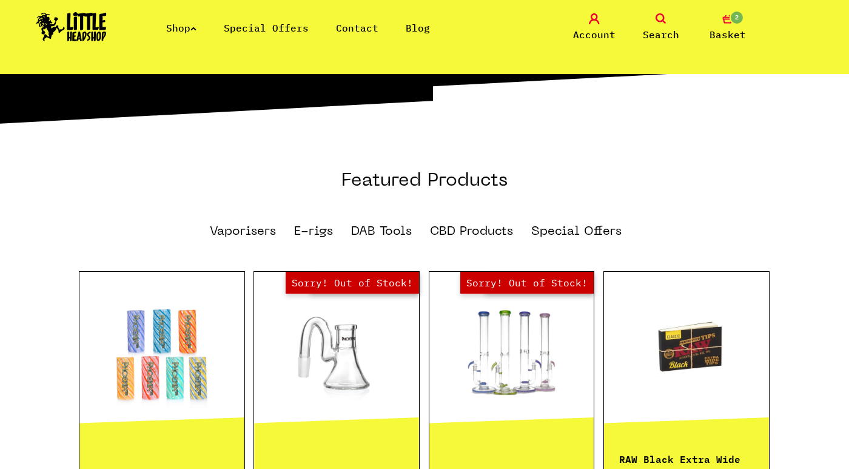
scroll to position [758, 0]
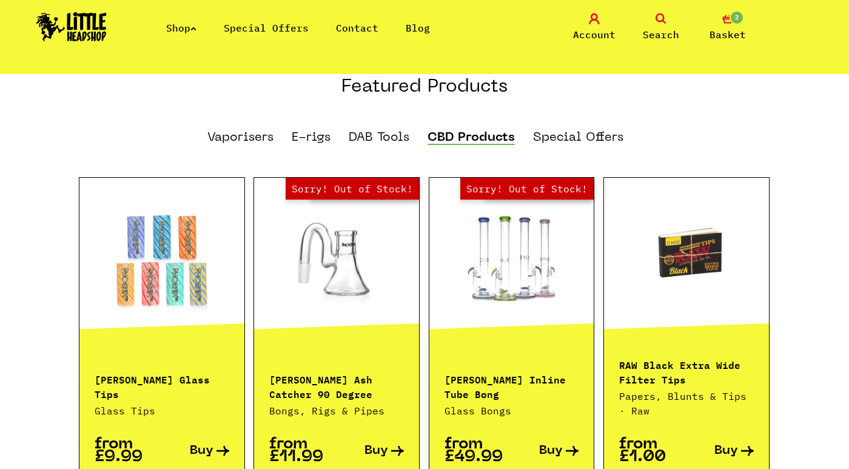
click at [474, 132] on li "CBD Products" at bounding box center [471, 138] width 87 height 24
click at [476, 132] on link "CBD Products" at bounding box center [471, 138] width 87 height 13
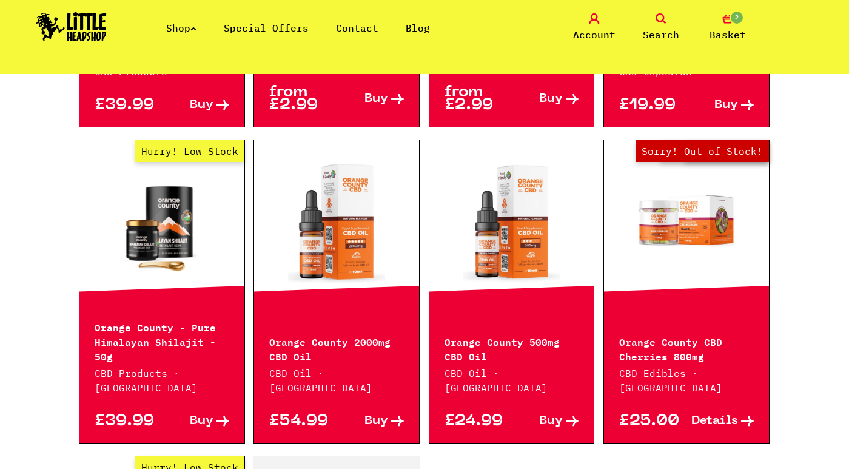
scroll to position [1562, 0]
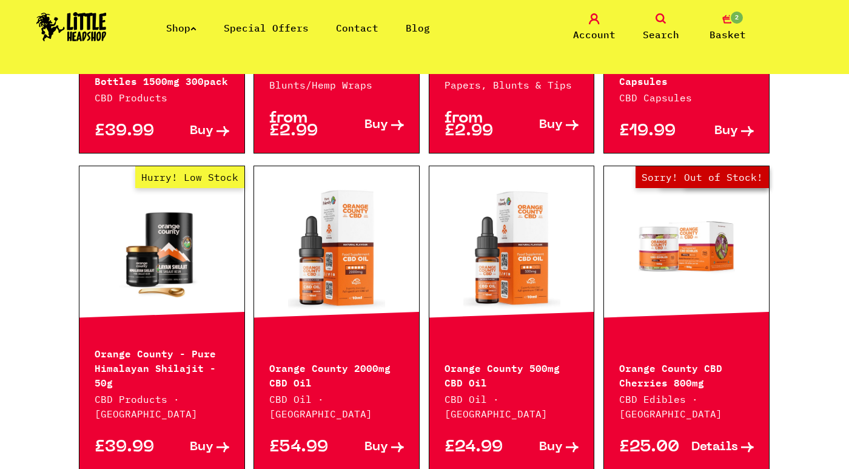
click at [554, 444] on div "£24.99 Buy" at bounding box center [511, 445] width 165 height 48
click at [559, 441] on span "Buy" at bounding box center [551, 447] width 24 height 13
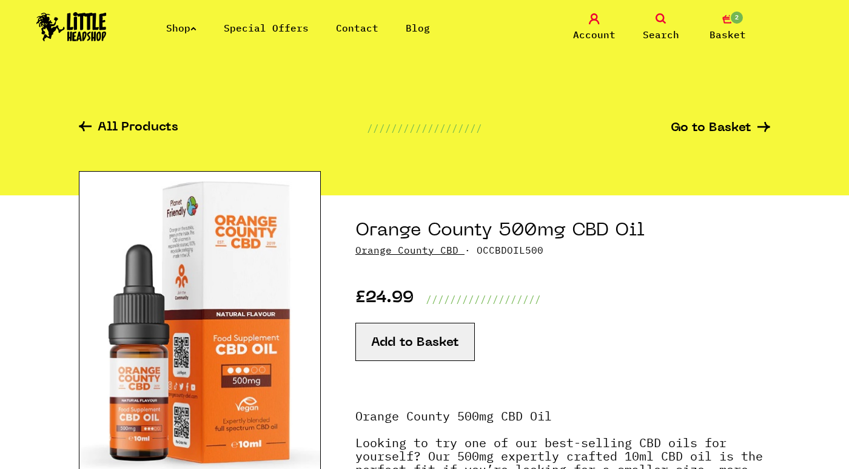
click at [400, 345] on button "Add to Basket" at bounding box center [414, 342] width 119 height 38
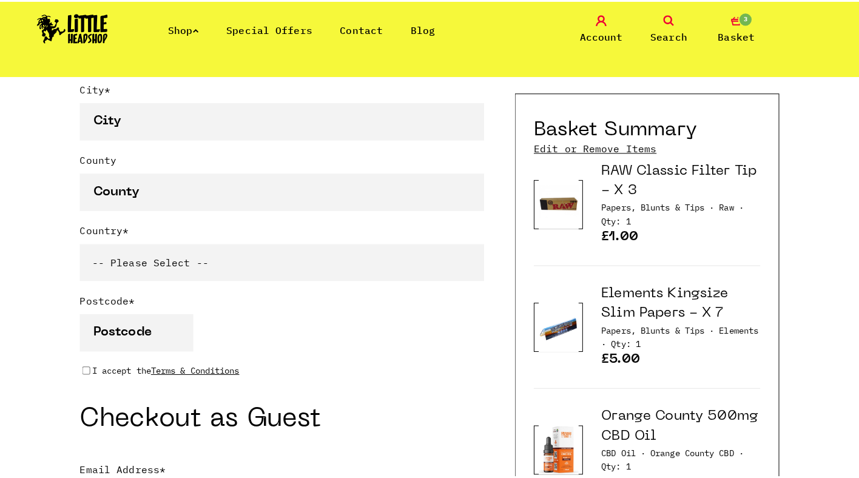
scroll to position [833, 0]
